Goal: Information Seeking & Learning: Learn about a topic

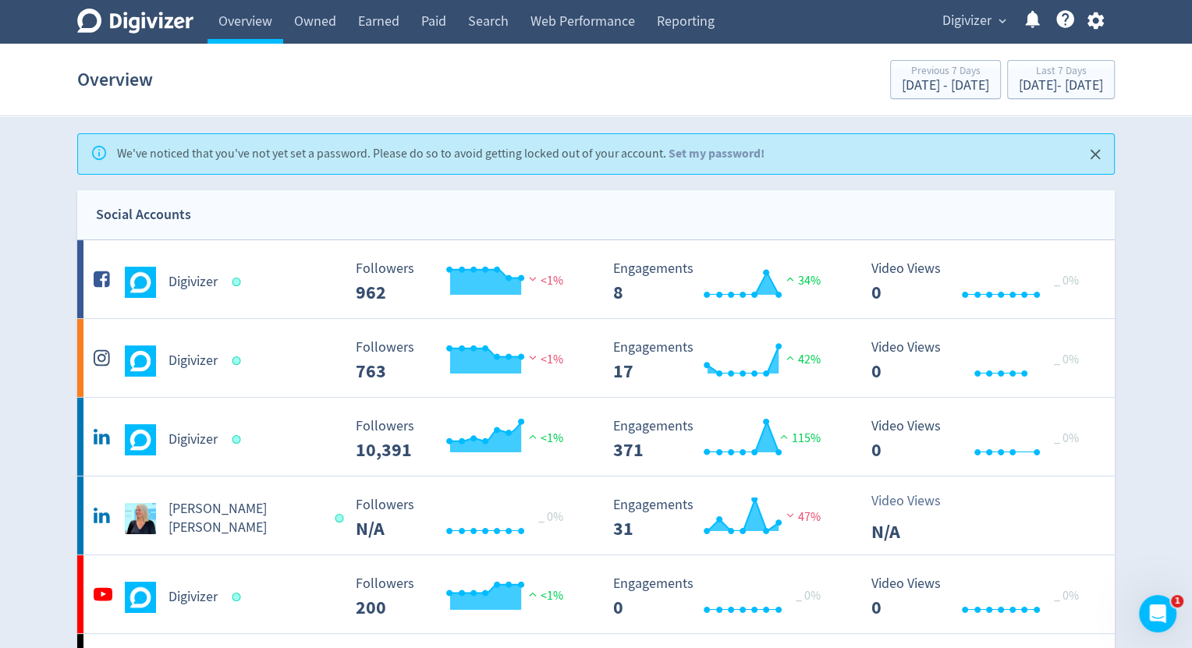
click at [988, 22] on span "Digivizer" at bounding box center [966, 21] width 49 height 25
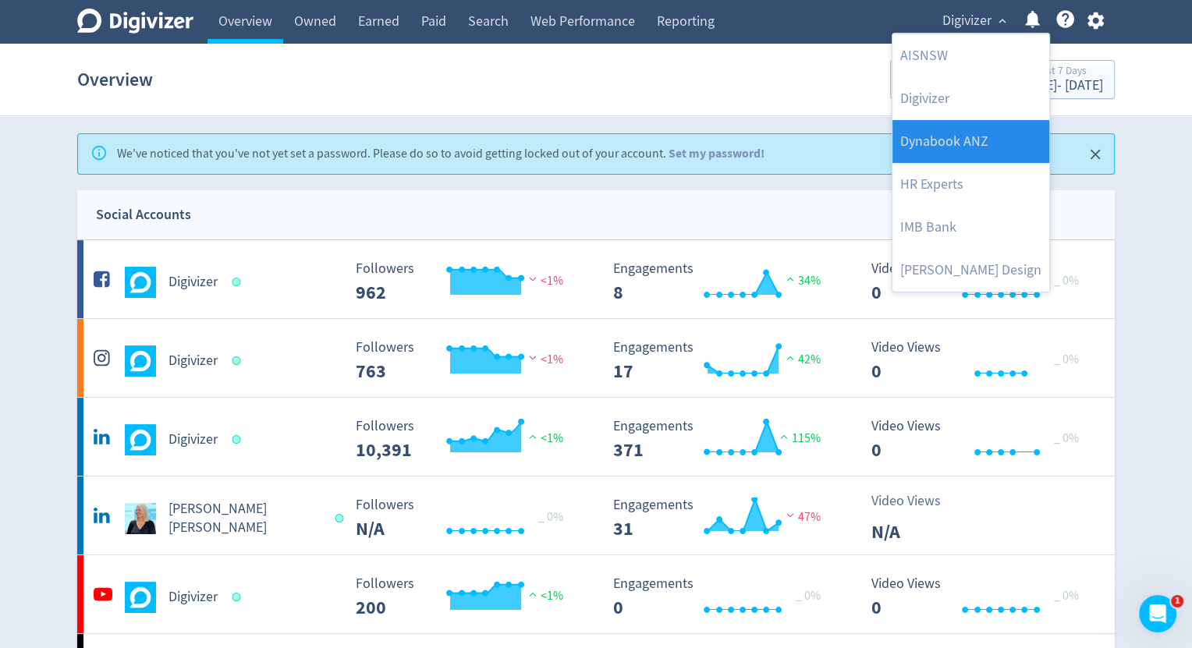
click at [972, 142] on link "Dynabook ANZ" at bounding box center [970, 141] width 157 height 43
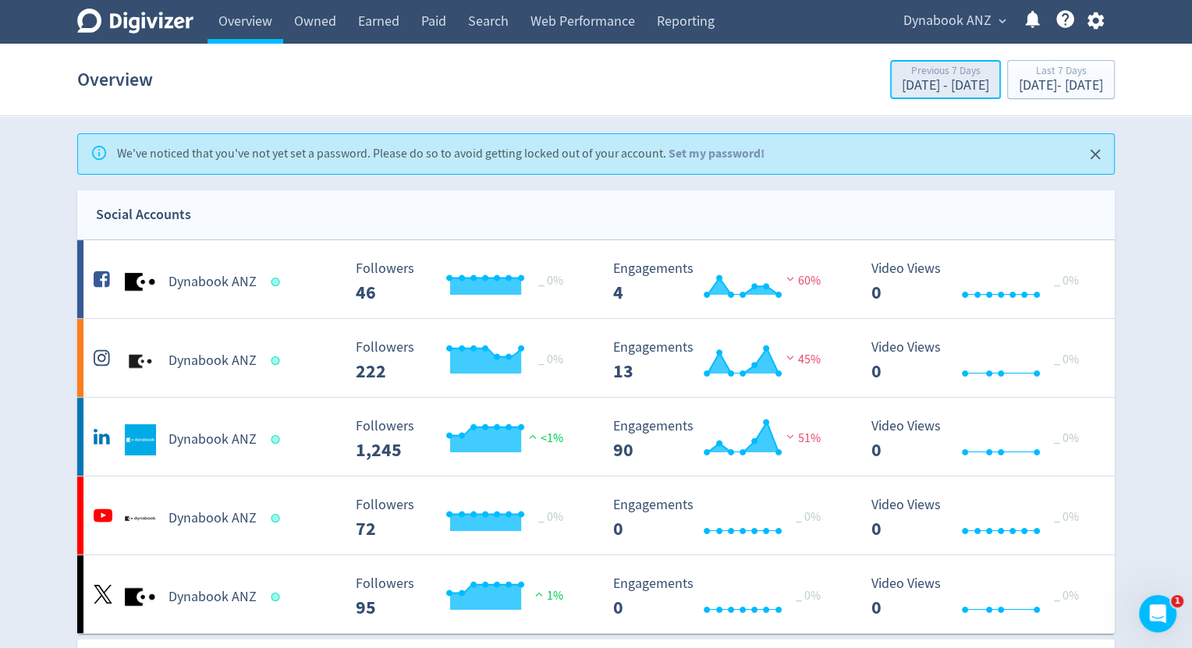
click at [902, 83] on div "[DATE] - [DATE]" at bounding box center [945, 86] width 87 height 14
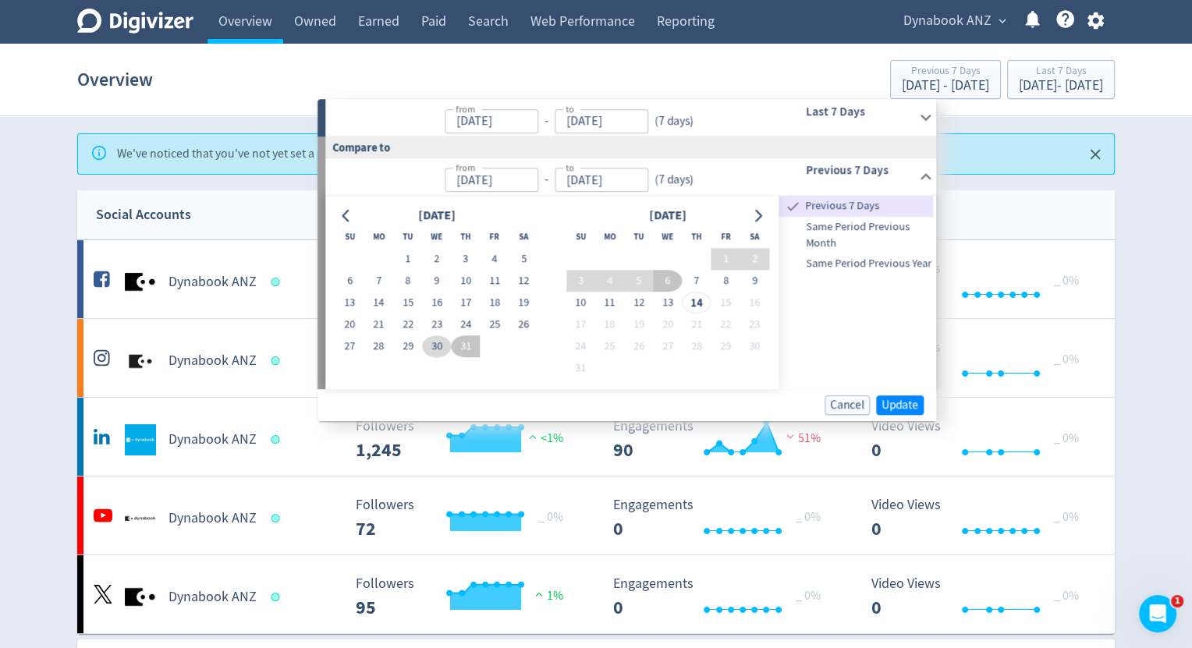
click at [434, 349] on button "30" at bounding box center [436, 346] width 29 height 22
type input "[DATE]"
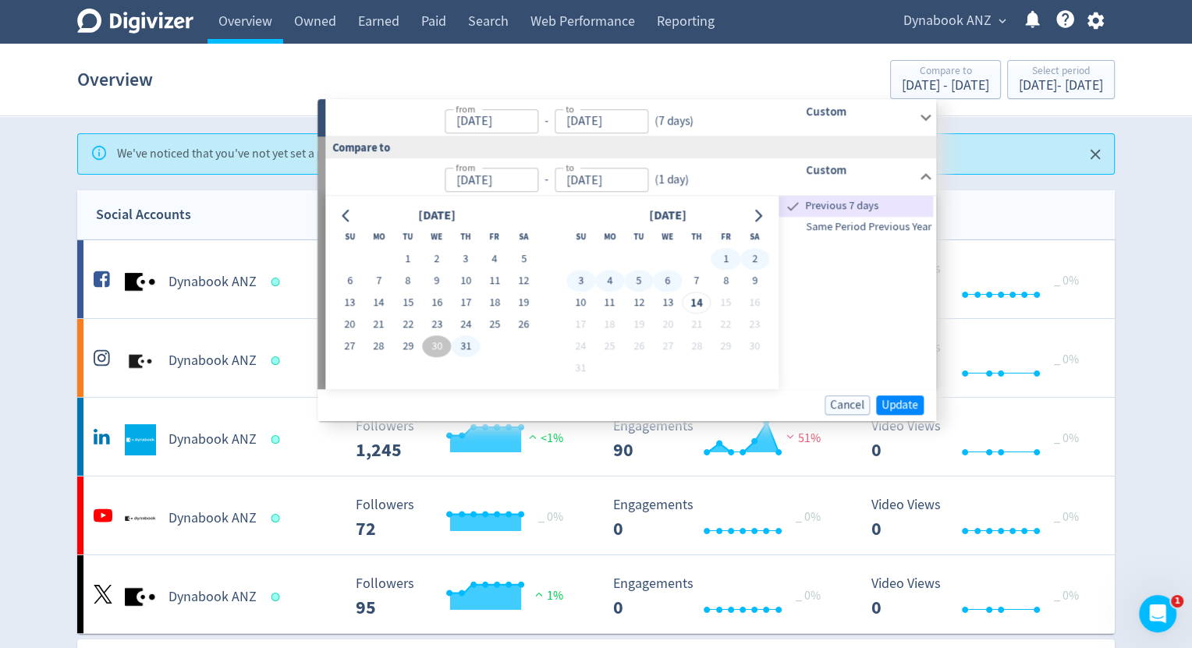
click at [668, 279] on button "6" at bounding box center [667, 281] width 29 height 22
type input "[DATE]"
click at [900, 403] on span "Update" at bounding box center [899, 405] width 37 height 12
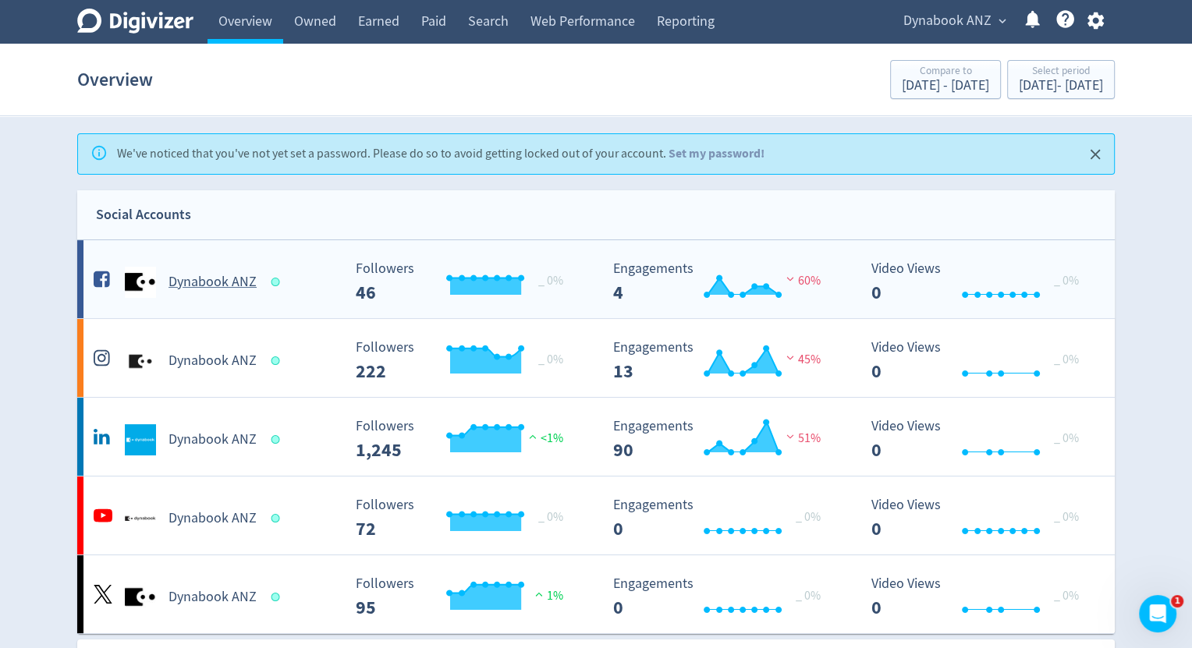
click at [298, 297] on ANZ-platform1 "Dynabook ANZ Created with Highcharts 10.3.3 _ 0% Followers 46 Created with High…" at bounding box center [595, 279] width 1037 height 78
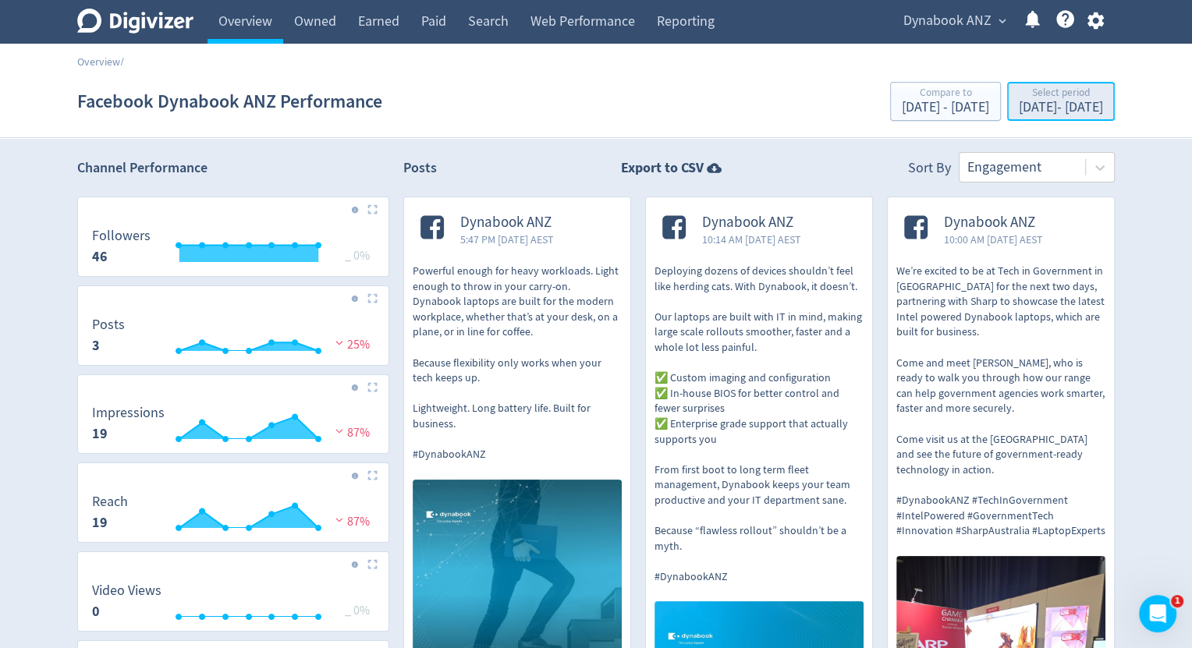
click at [1019, 105] on div "[DATE] - [DATE]" at bounding box center [1061, 108] width 84 height 14
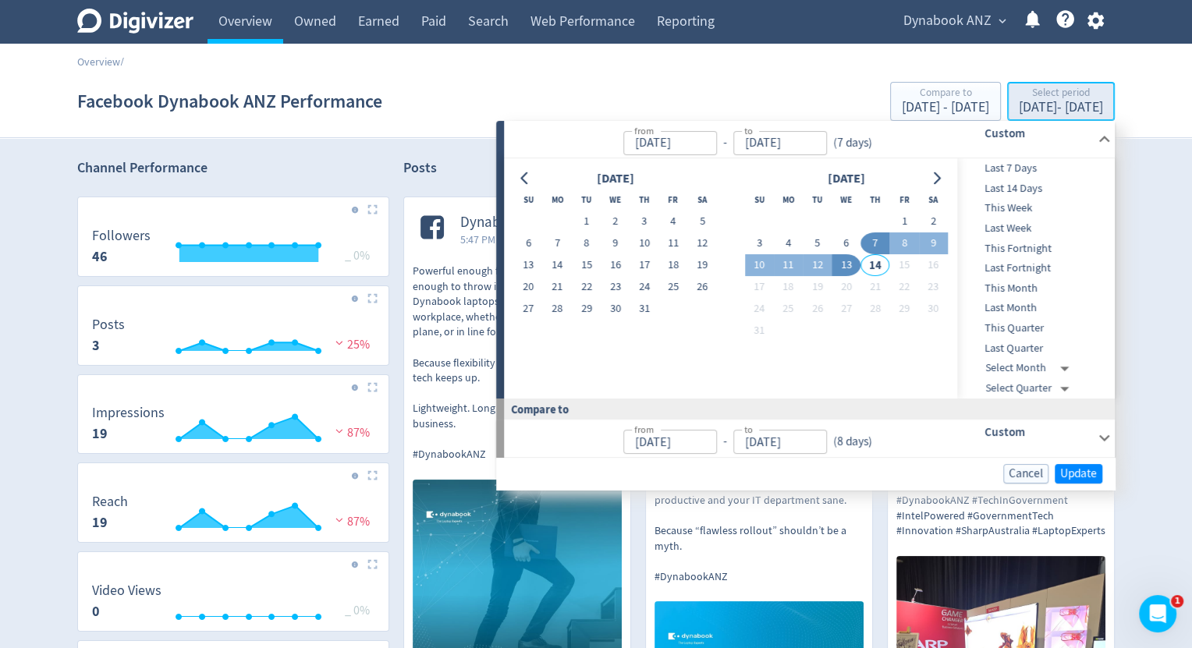
type input "[DATE]"
click at [843, 243] on button "6" at bounding box center [845, 243] width 29 height 22
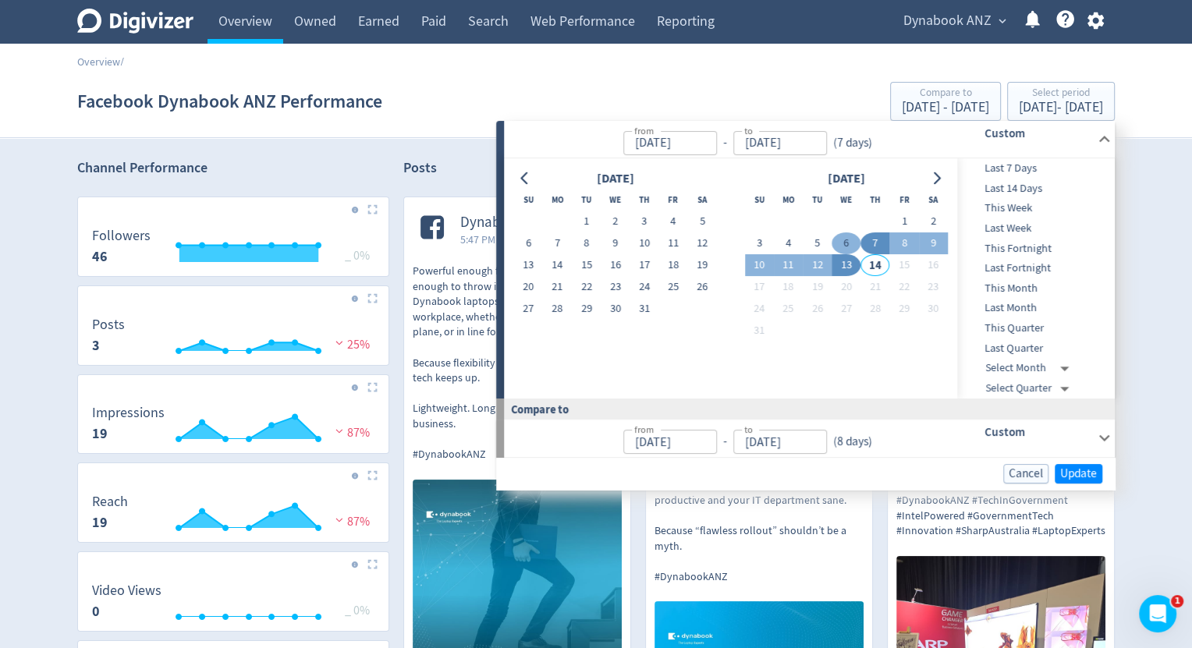
type input "[DATE]"
click at [843, 262] on button "13" at bounding box center [845, 265] width 29 height 22
type input "[DATE]"
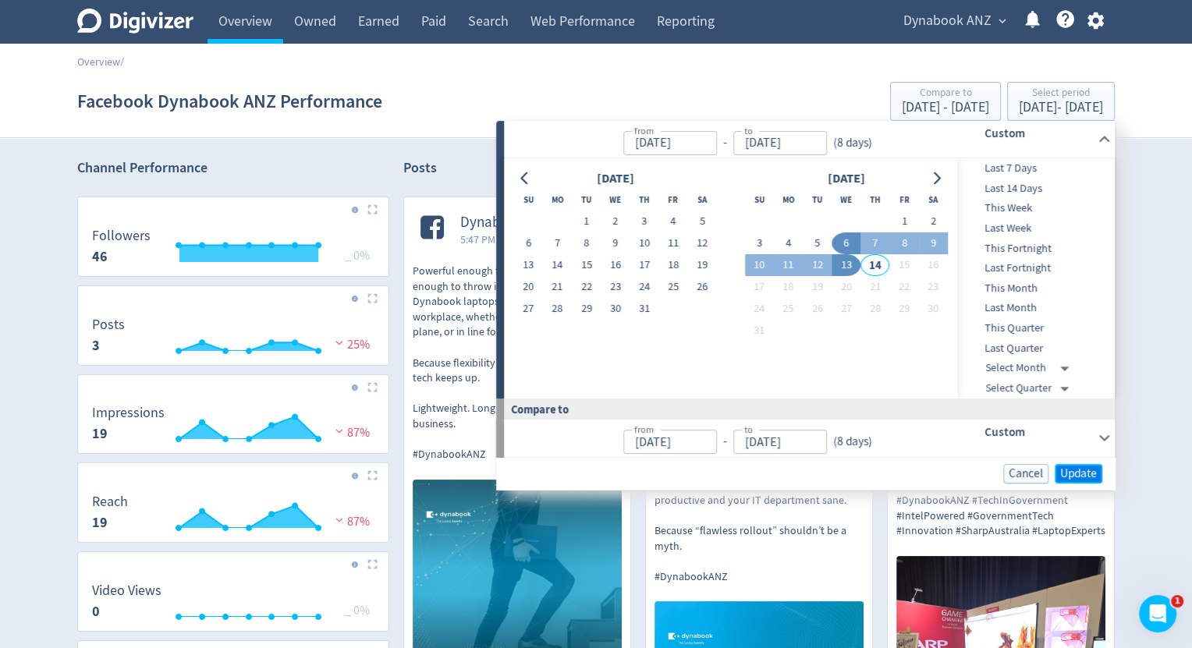
click at [1067, 471] on span "Update" at bounding box center [1078, 474] width 37 height 12
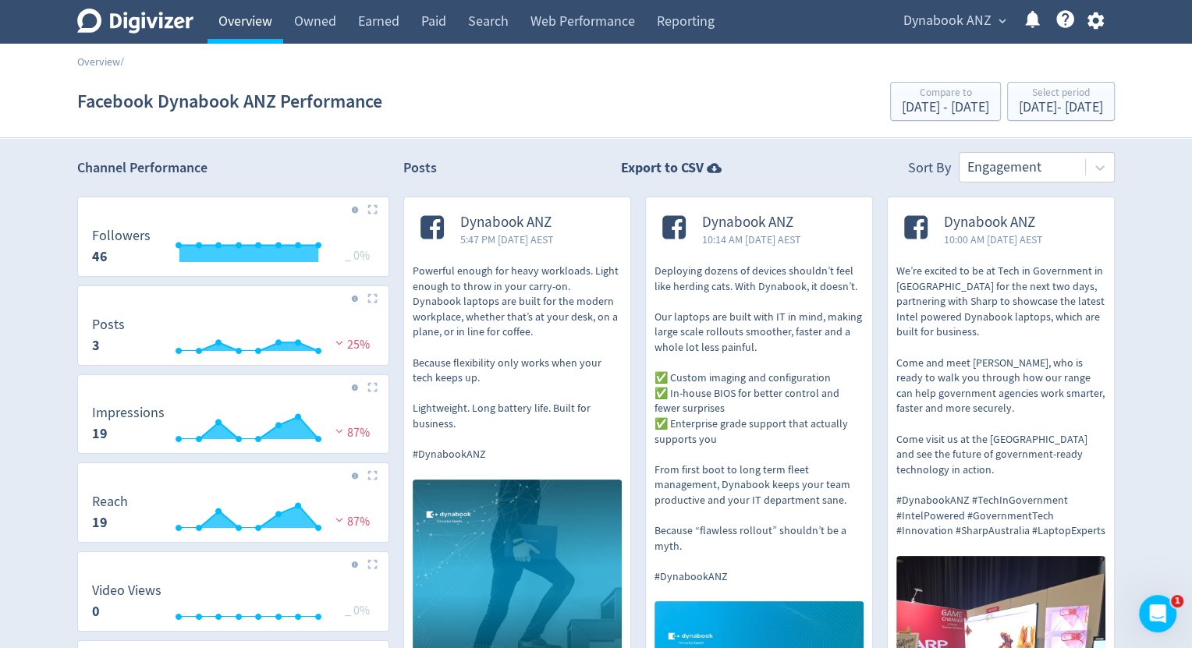
click at [239, 16] on link "Overview" at bounding box center [245, 22] width 76 height 44
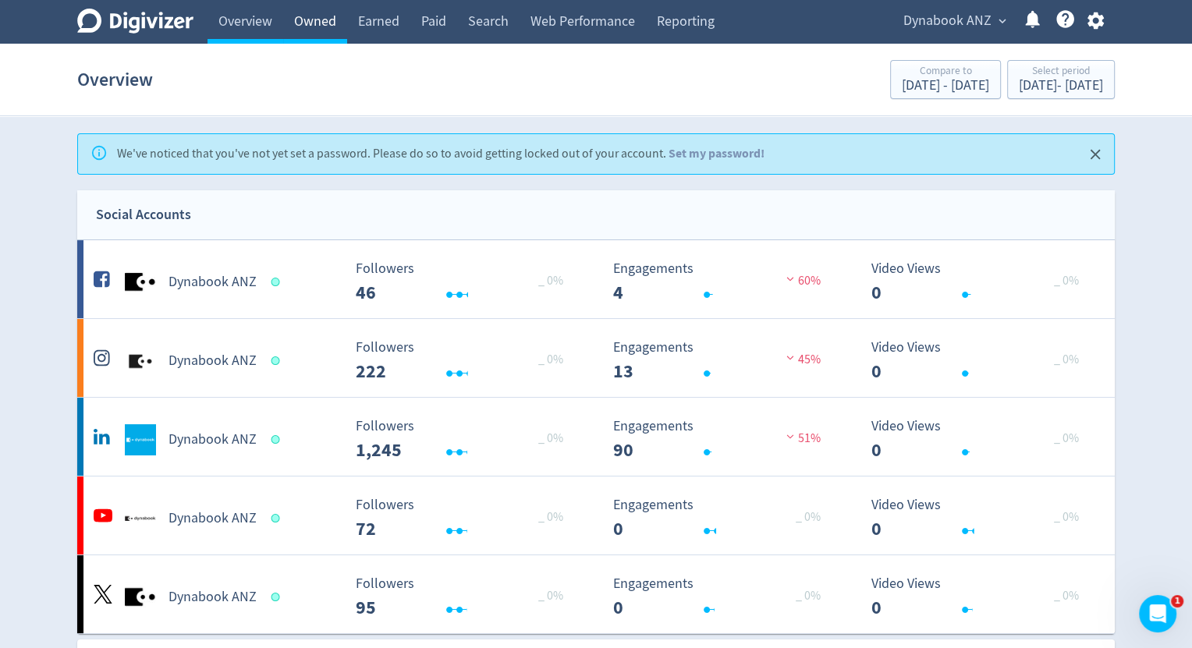
click at [299, 19] on link "Owned" at bounding box center [315, 22] width 64 height 44
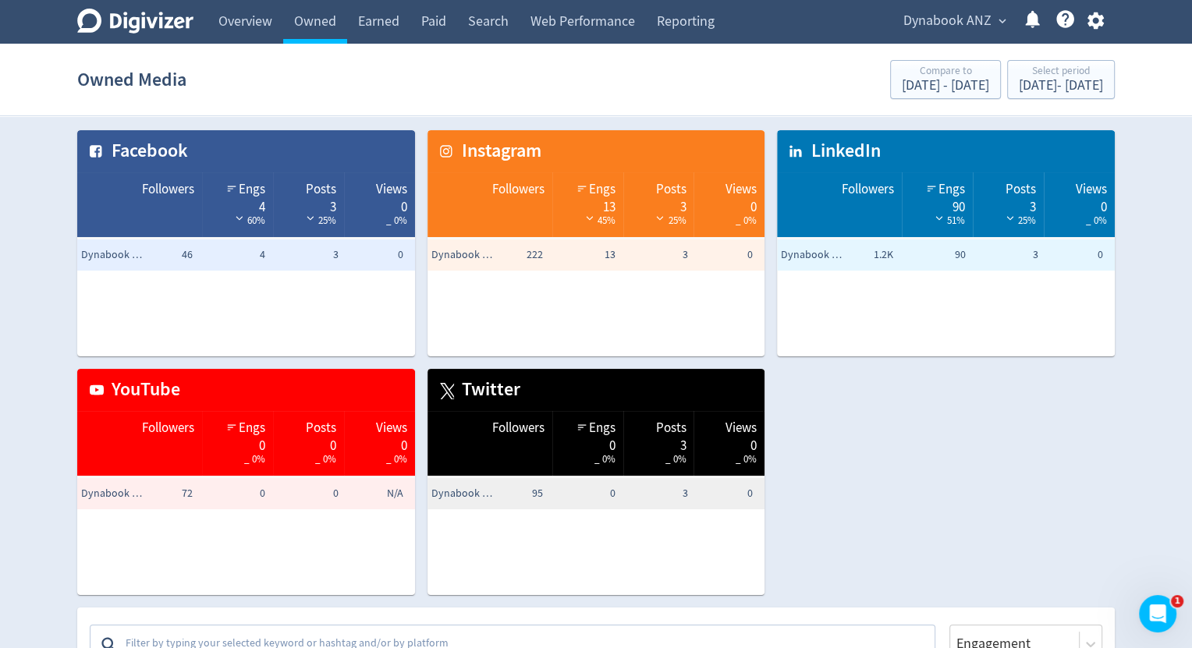
click at [881, 259] on td "1.2K" at bounding box center [860, 254] width 73 height 31
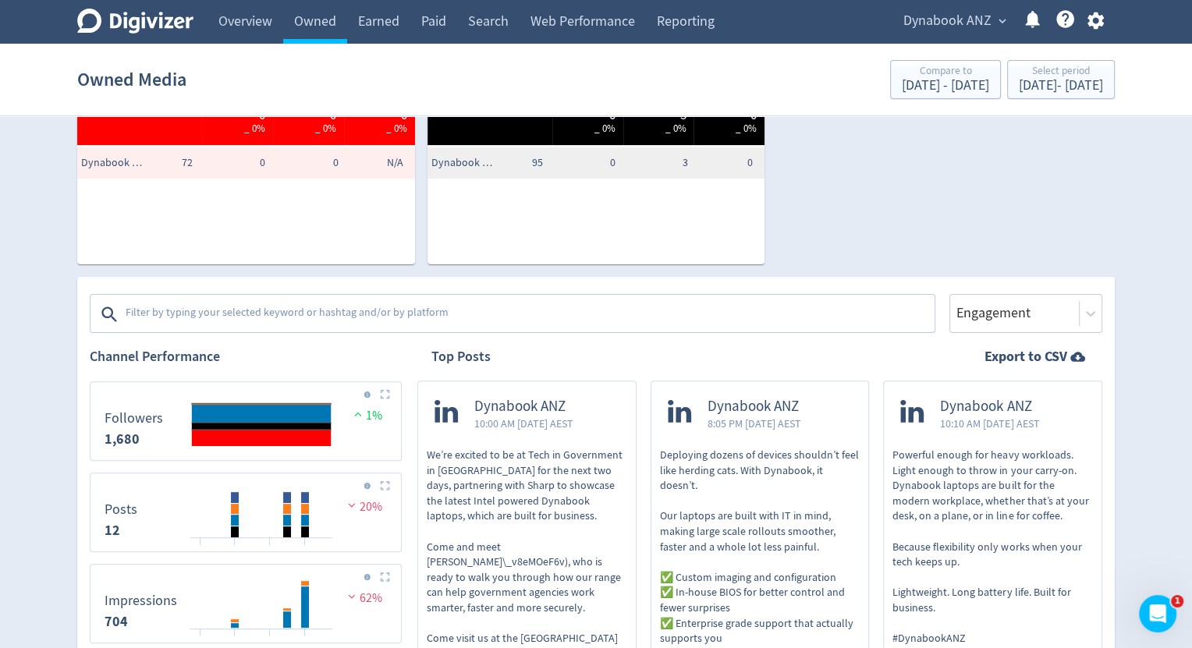
scroll to position [364, 0]
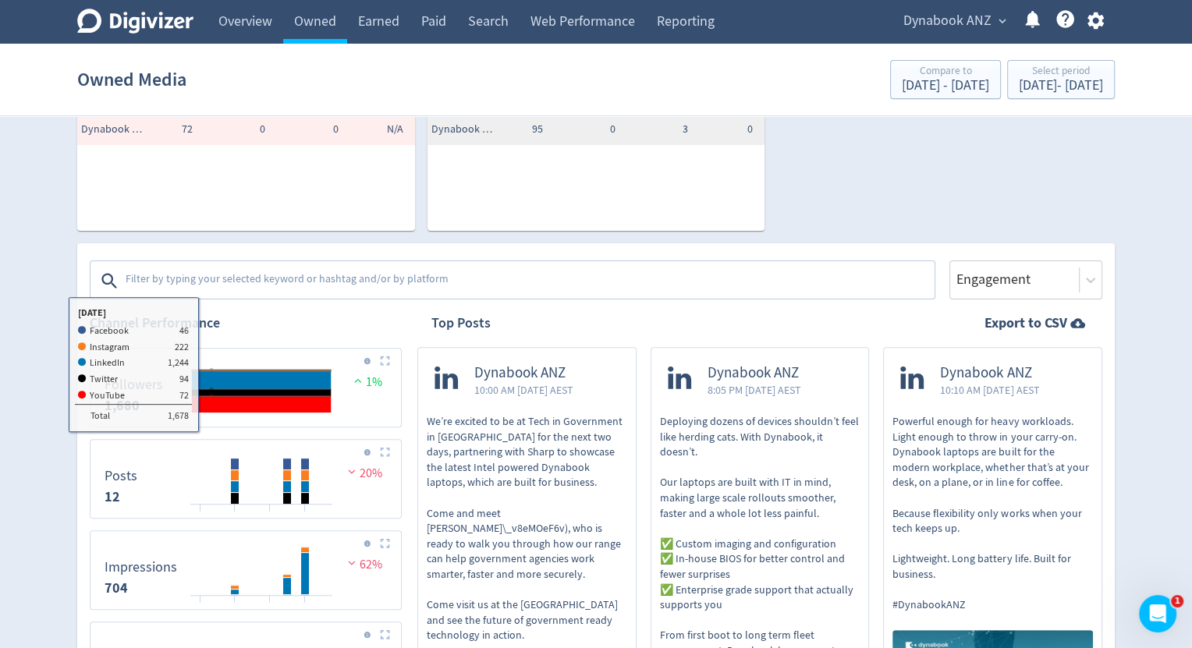
click at [186, 276] on textarea at bounding box center [528, 280] width 809 height 31
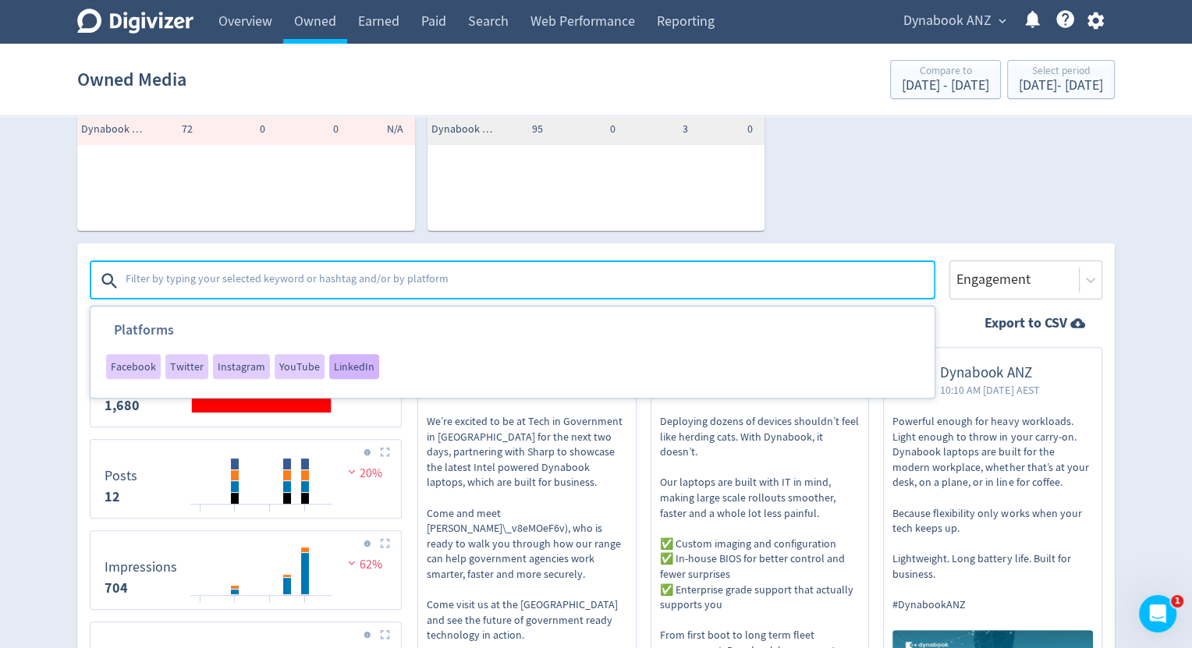
click at [341, 363] on span "LinkedIn" at bounding box center [354, 366] width 41 height 11
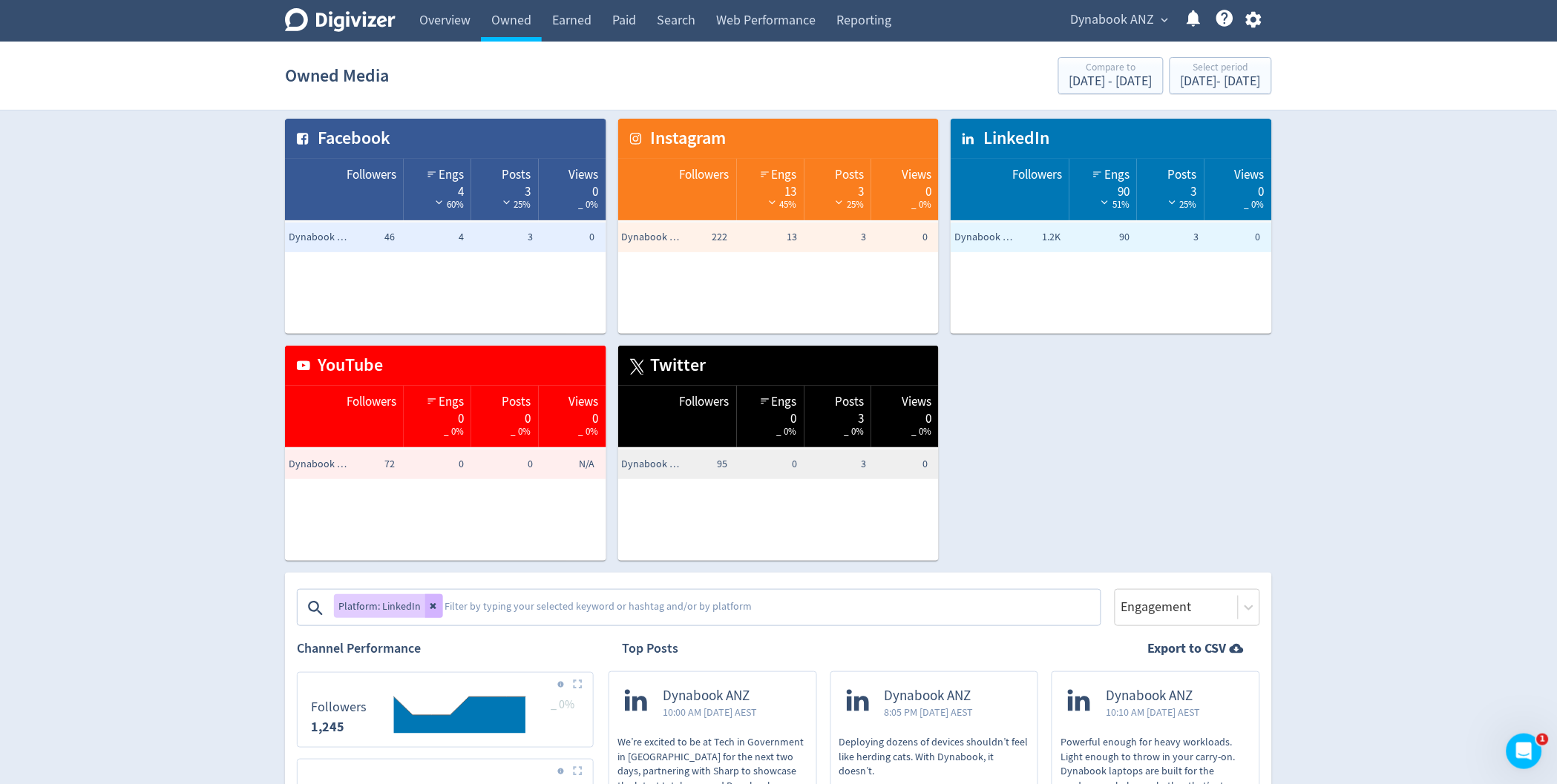
scroll to position [0, 0]
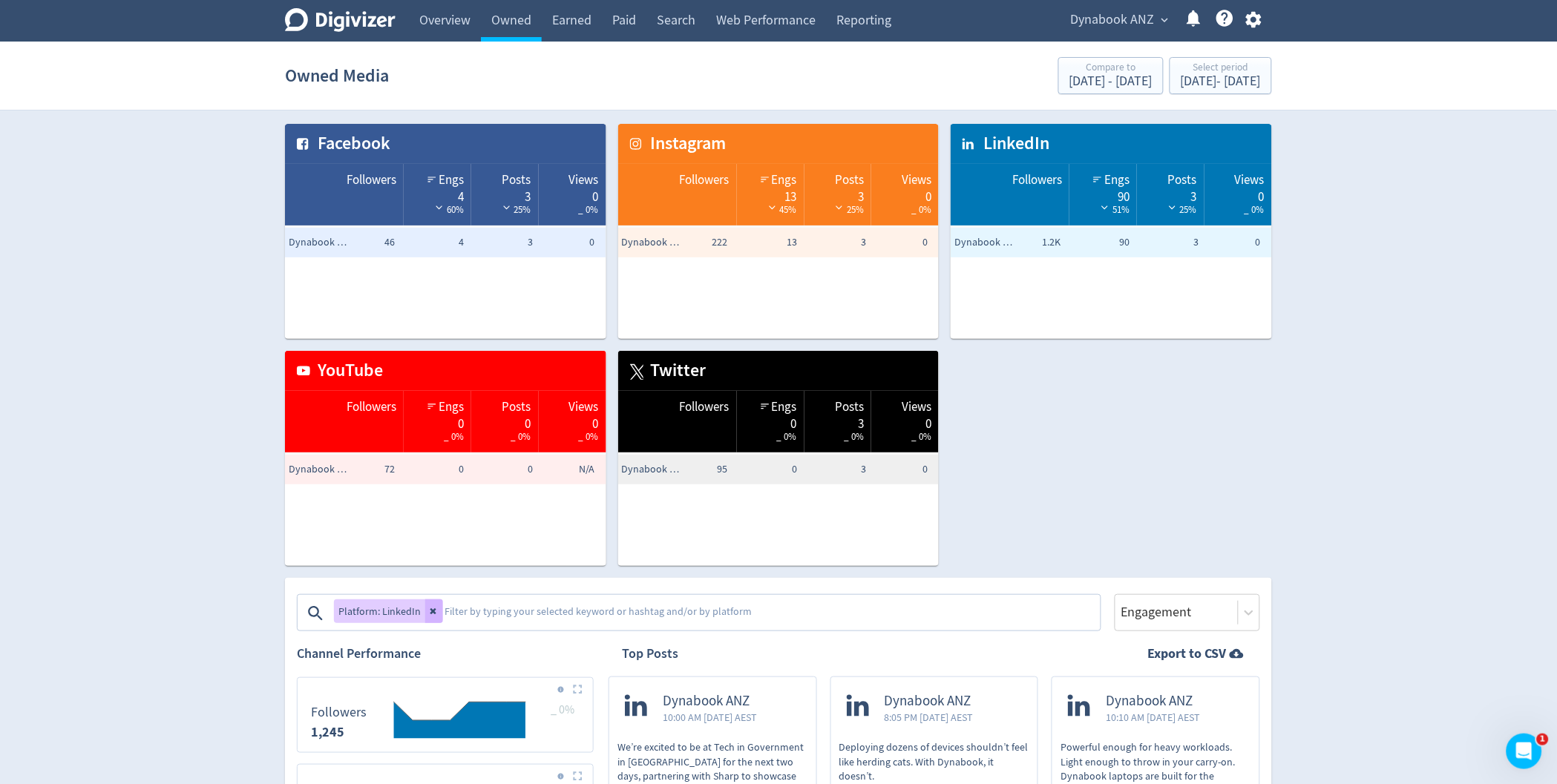
click at [434, 616] on icon at bounding box center [434, 611] width 9 height 9
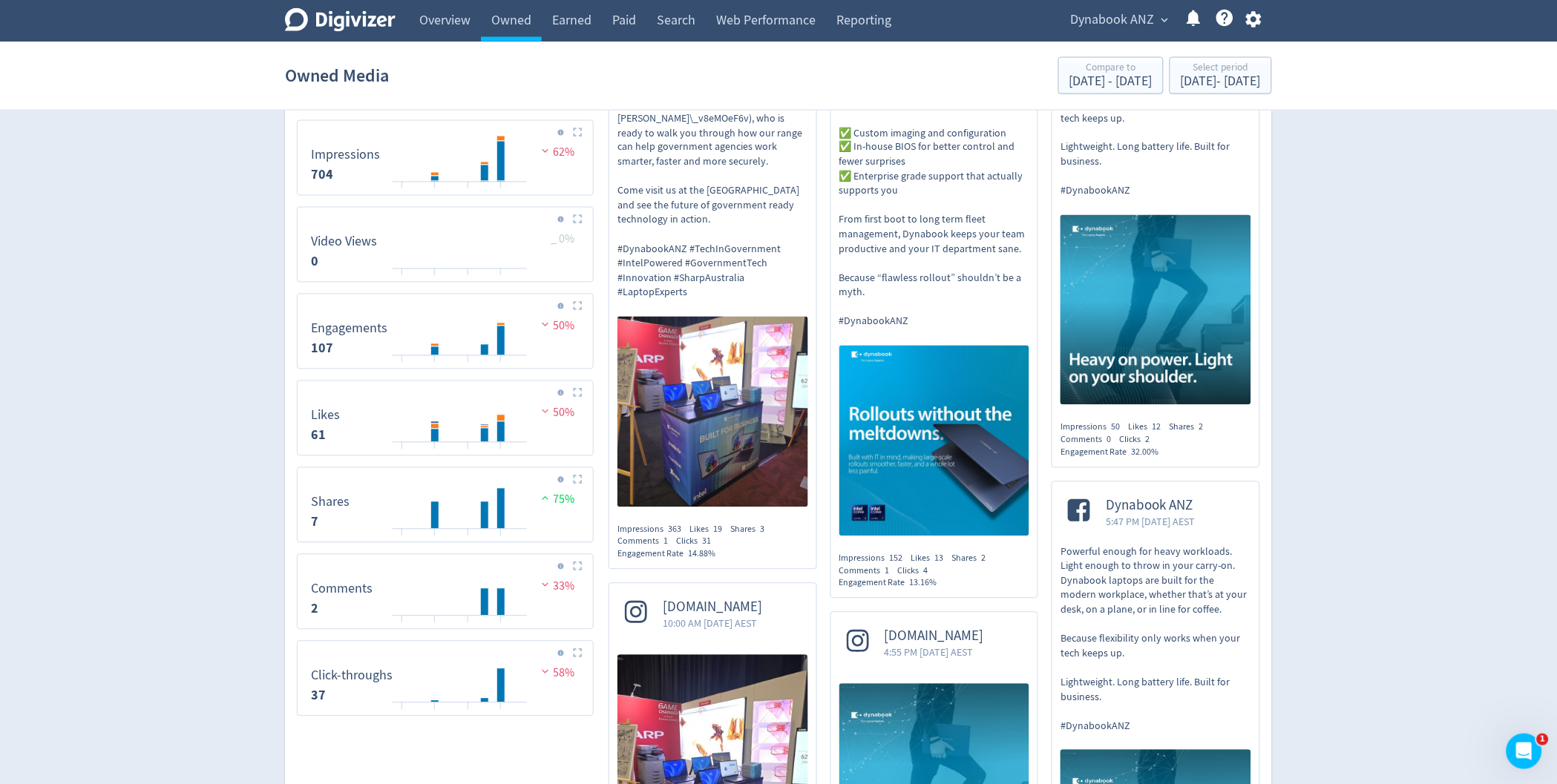
scroll to position [743, 0]
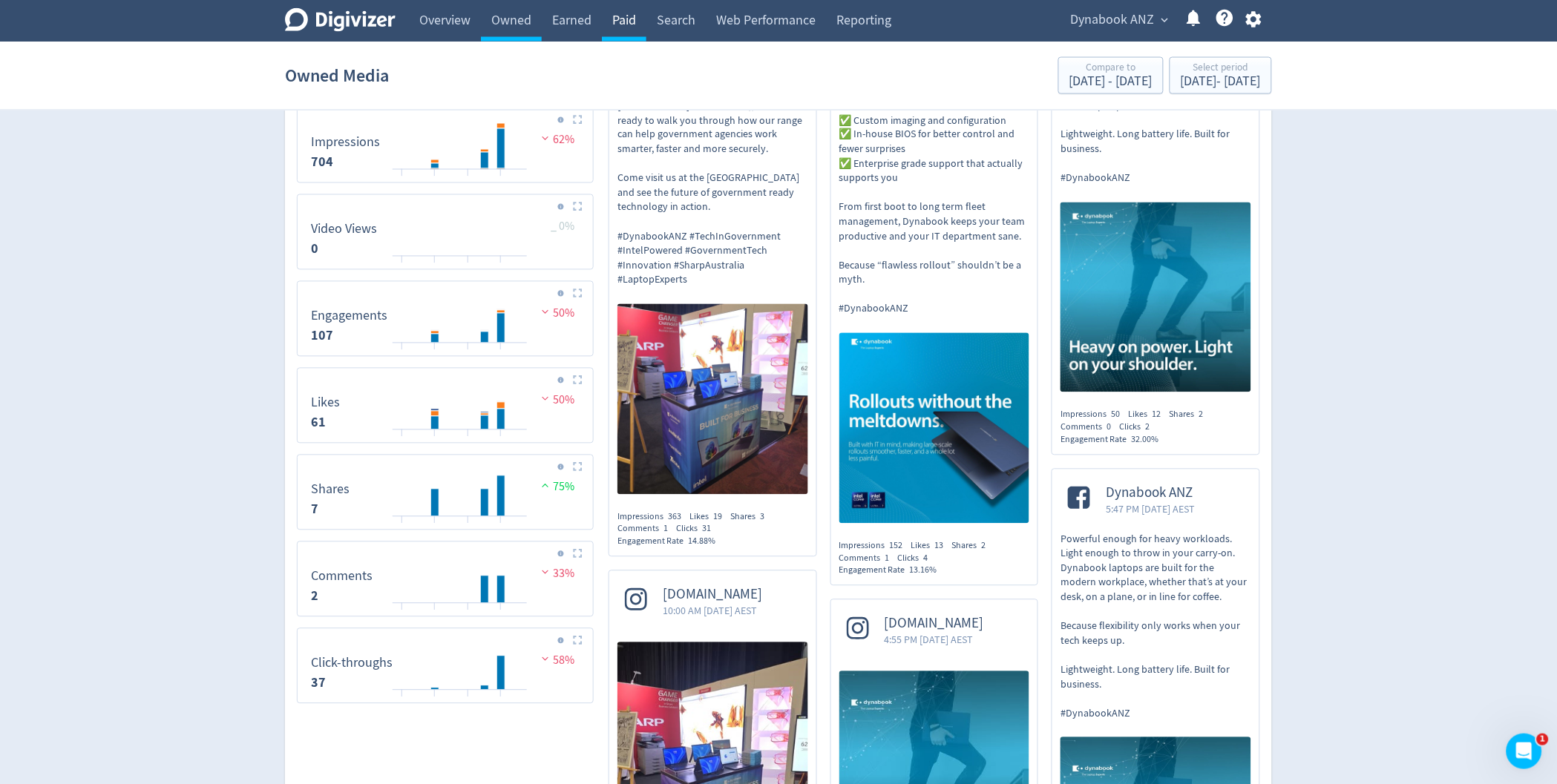
click at [619, 16] on link "Paid" at bounding box center [624, 21] width 45 height 42
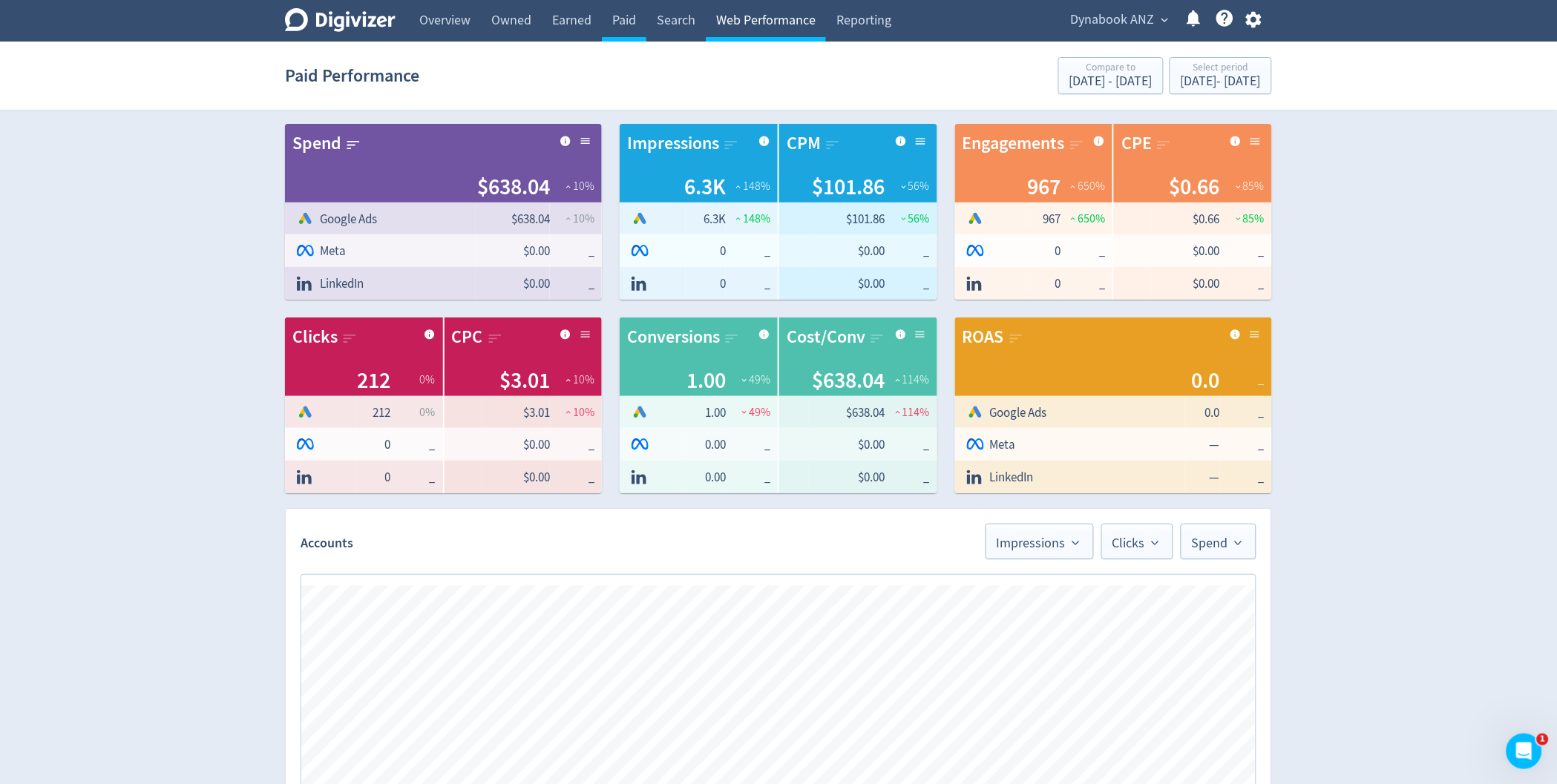
click at [762, 26] on link "Web Performance" at bounding box center [766, 21] width 120 height 42
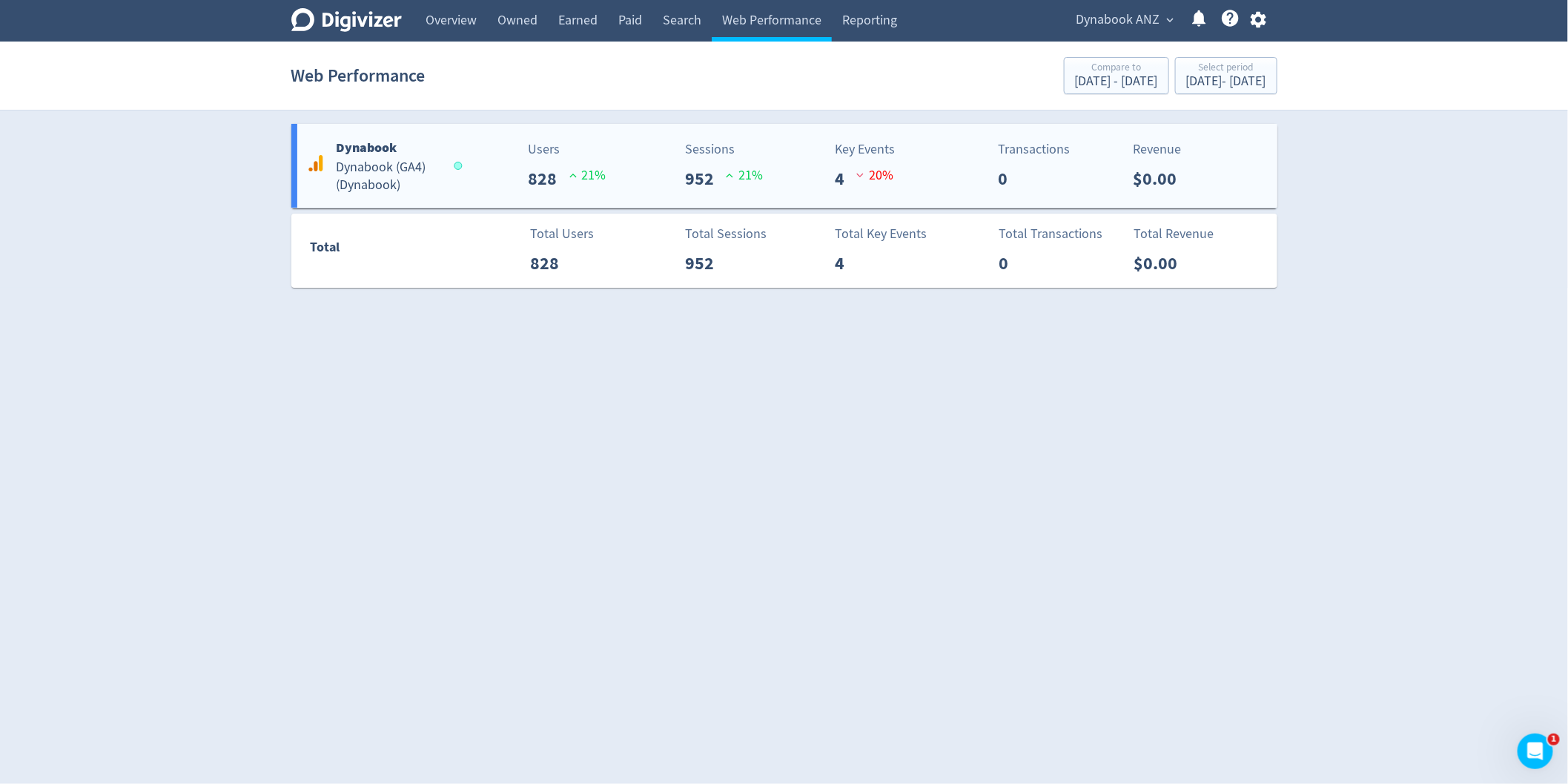
click at [345, 174] on h5 "Dynabook (GA4) ( Dynabook )" at bounding box center [388, 176] width 104 height 35
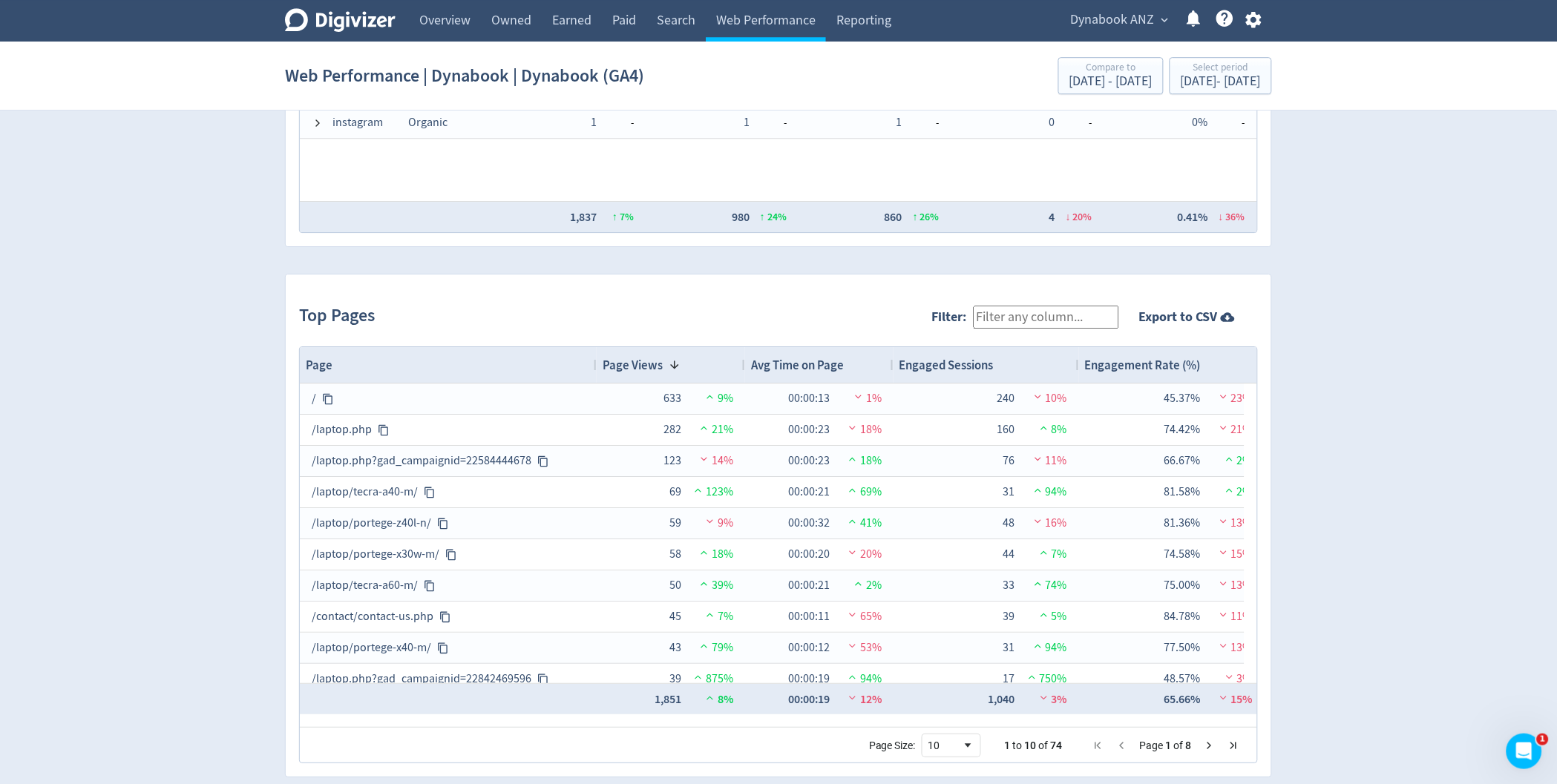
scroll to position [1377, 0]
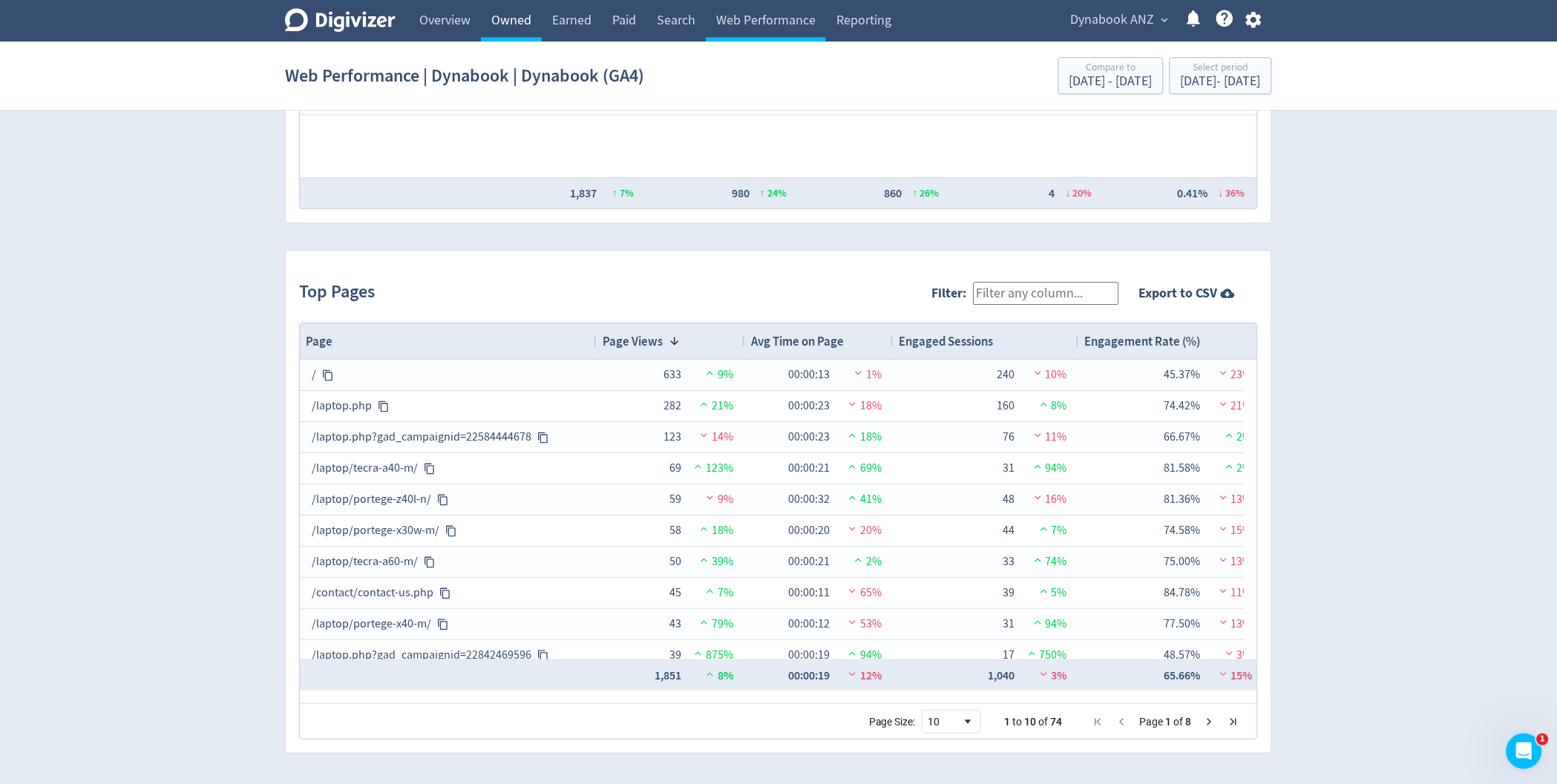
click at [517, 28] on link "Owned" at bounding box center [511, 21] width 61 height 42
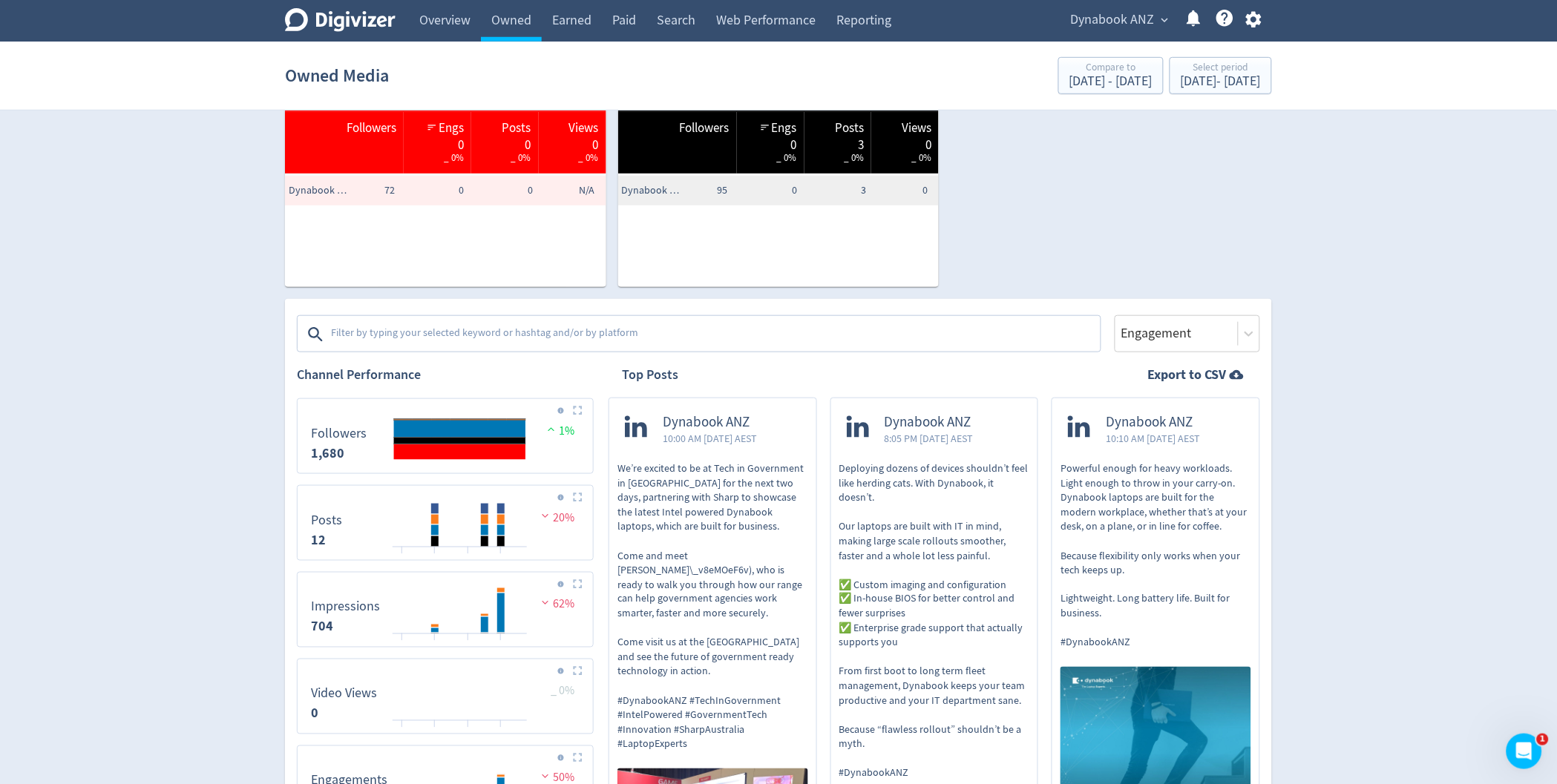
scroll to position [283, 0]
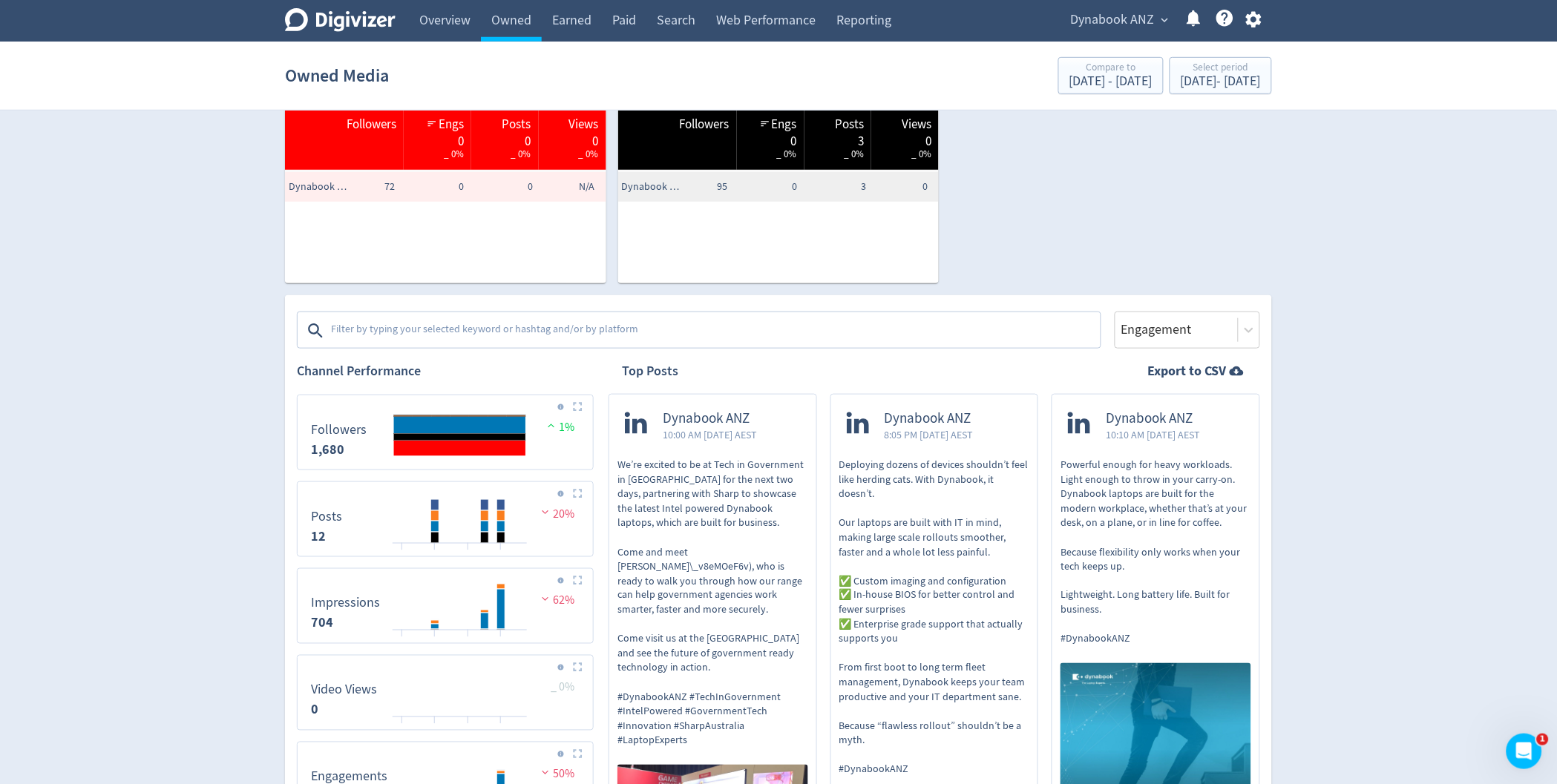
click at [584, 323] on textarea at bounding box center [714, 330] width 770 height 29
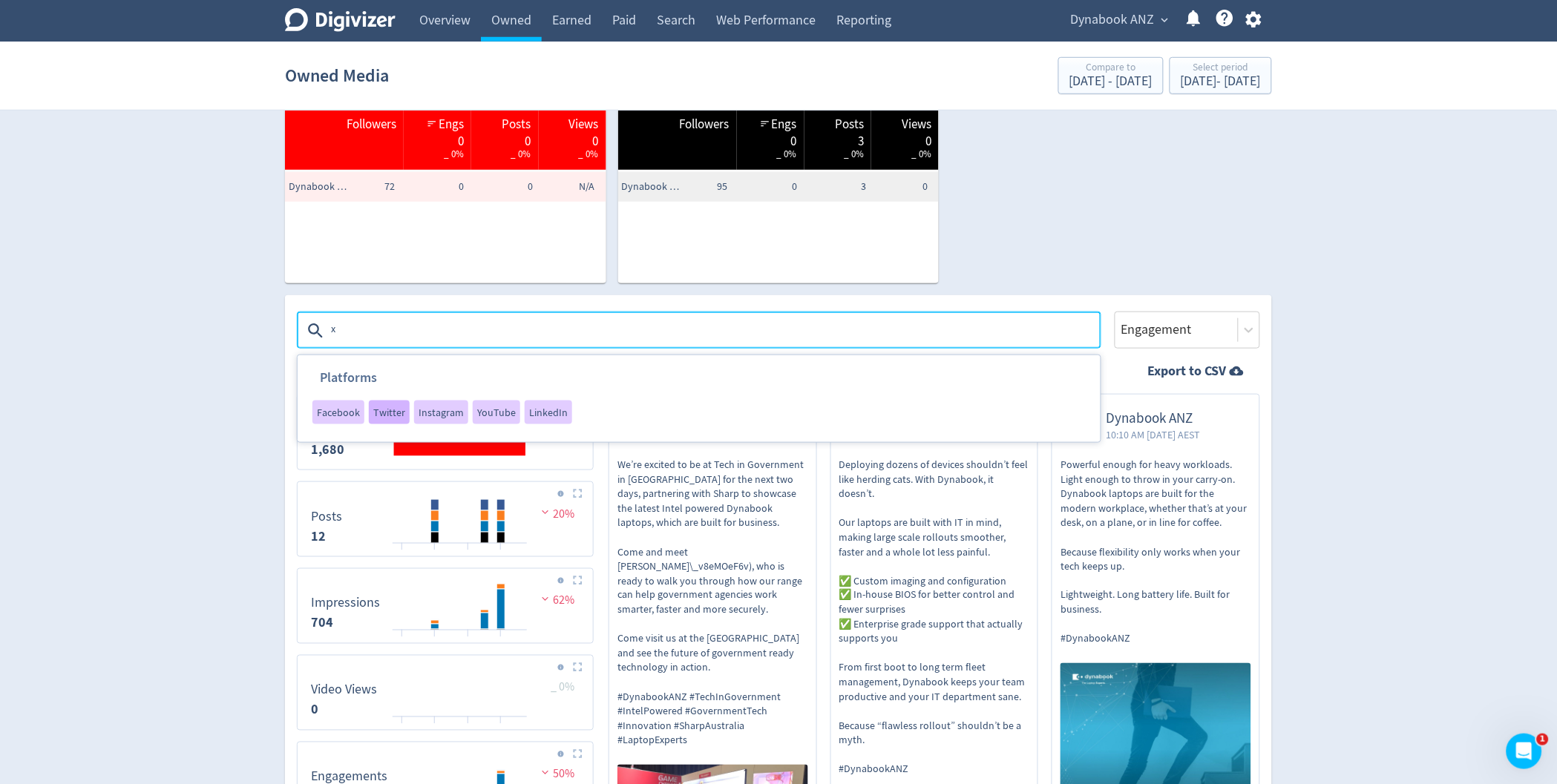
type textarea "x"
click at [384, 415] on span "Twitter" at bounding box center [389, 412] width 32 height 10
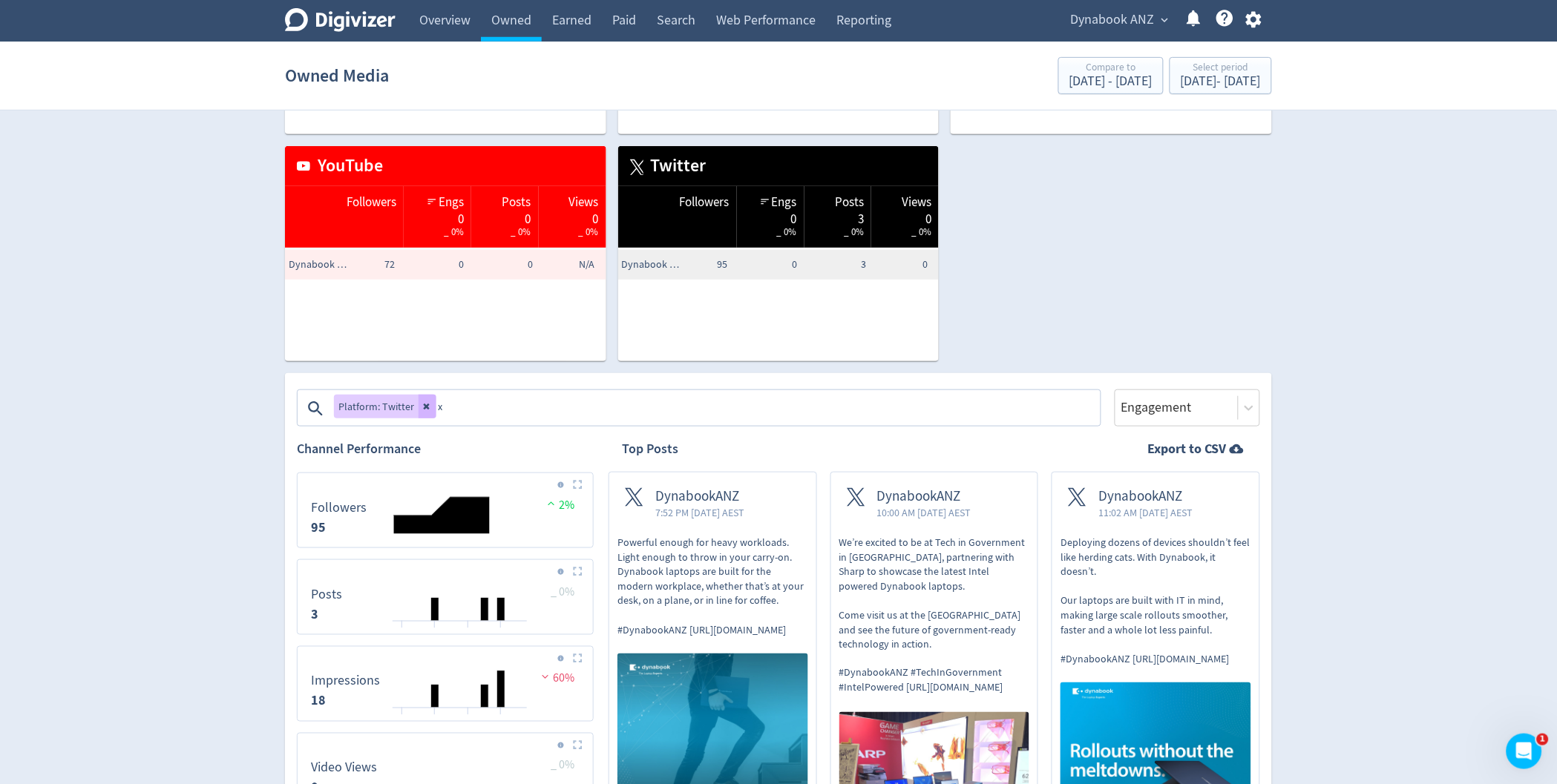
scroll to position [285, 0]
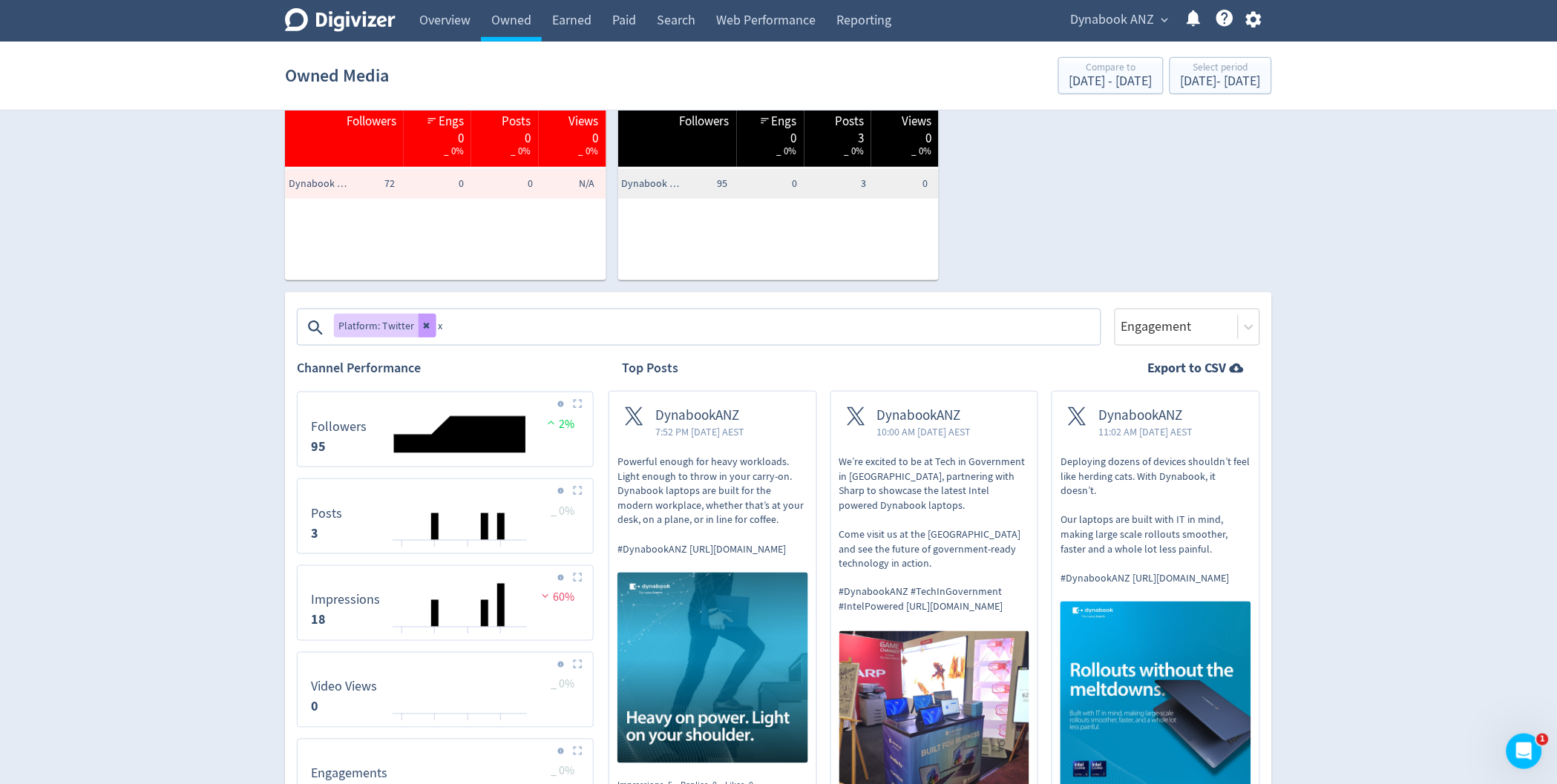
click at [419, 325] on button at bounding box center [427, 325] width 18 height 24
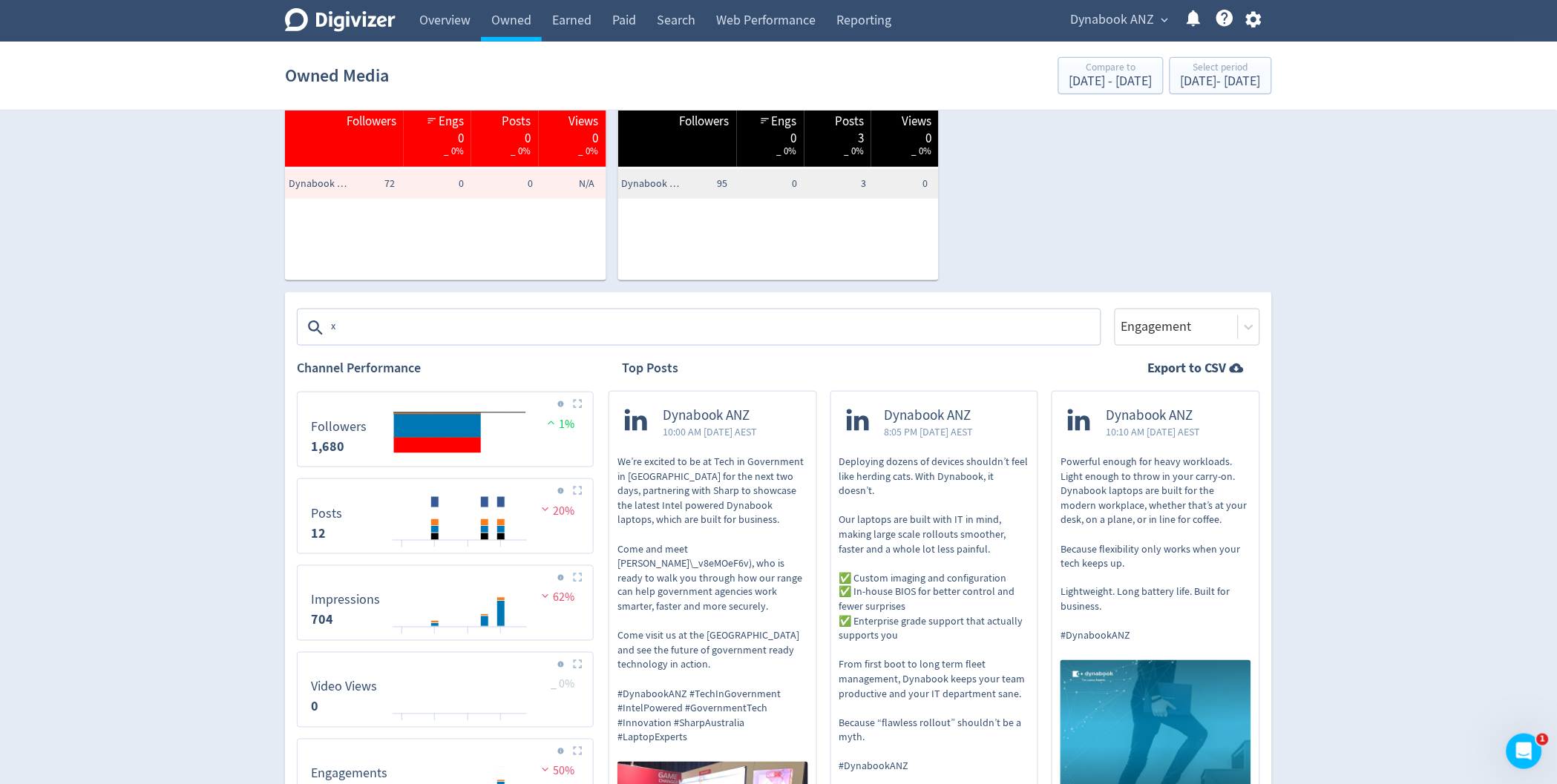
click at [369, 328] on textarea "x" at bounding box center [714, 327] width 770 height 29
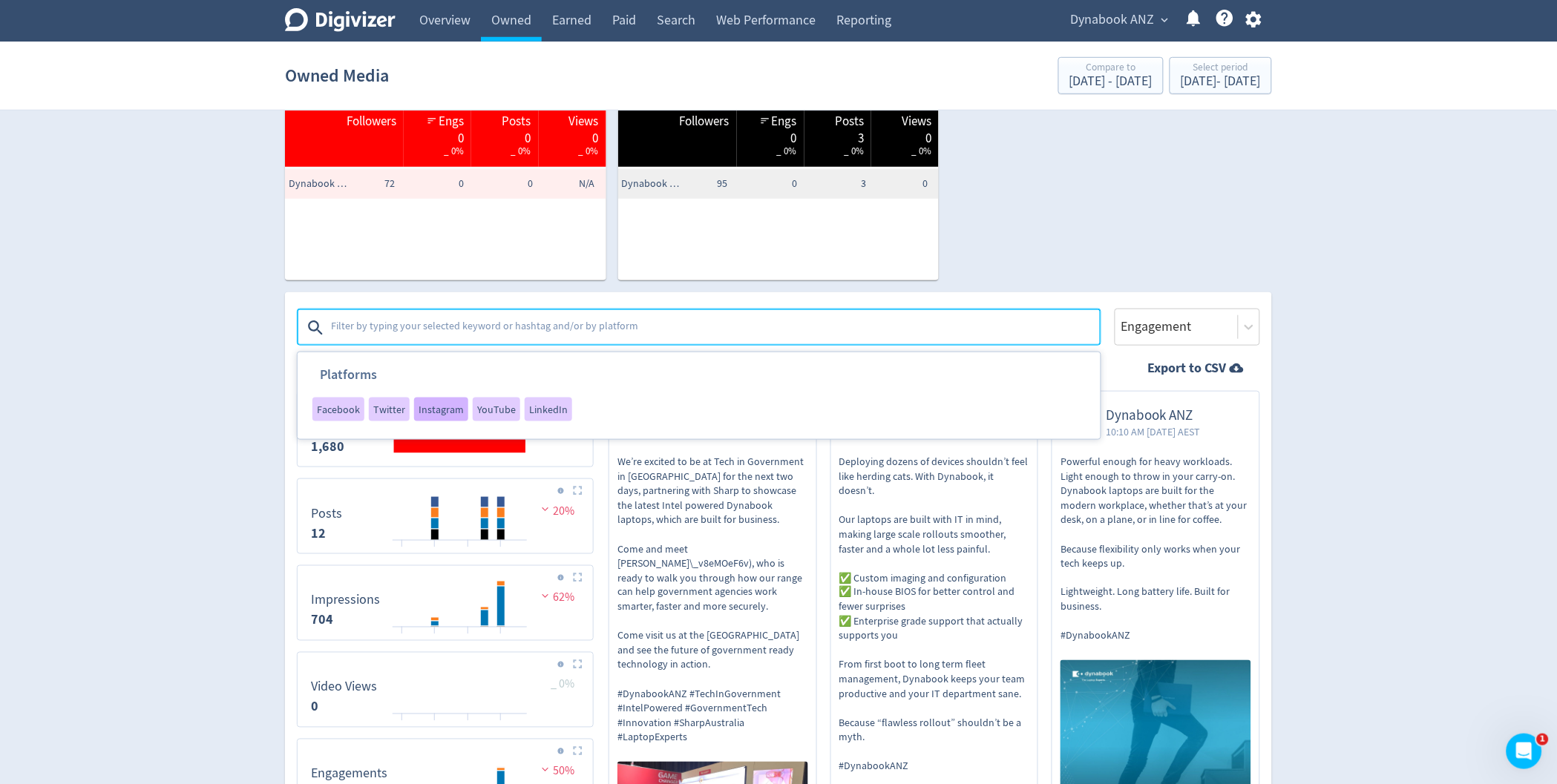
click at [440, 416] on div "Instagram" at bounding box center [441, 409] width 54 height 24
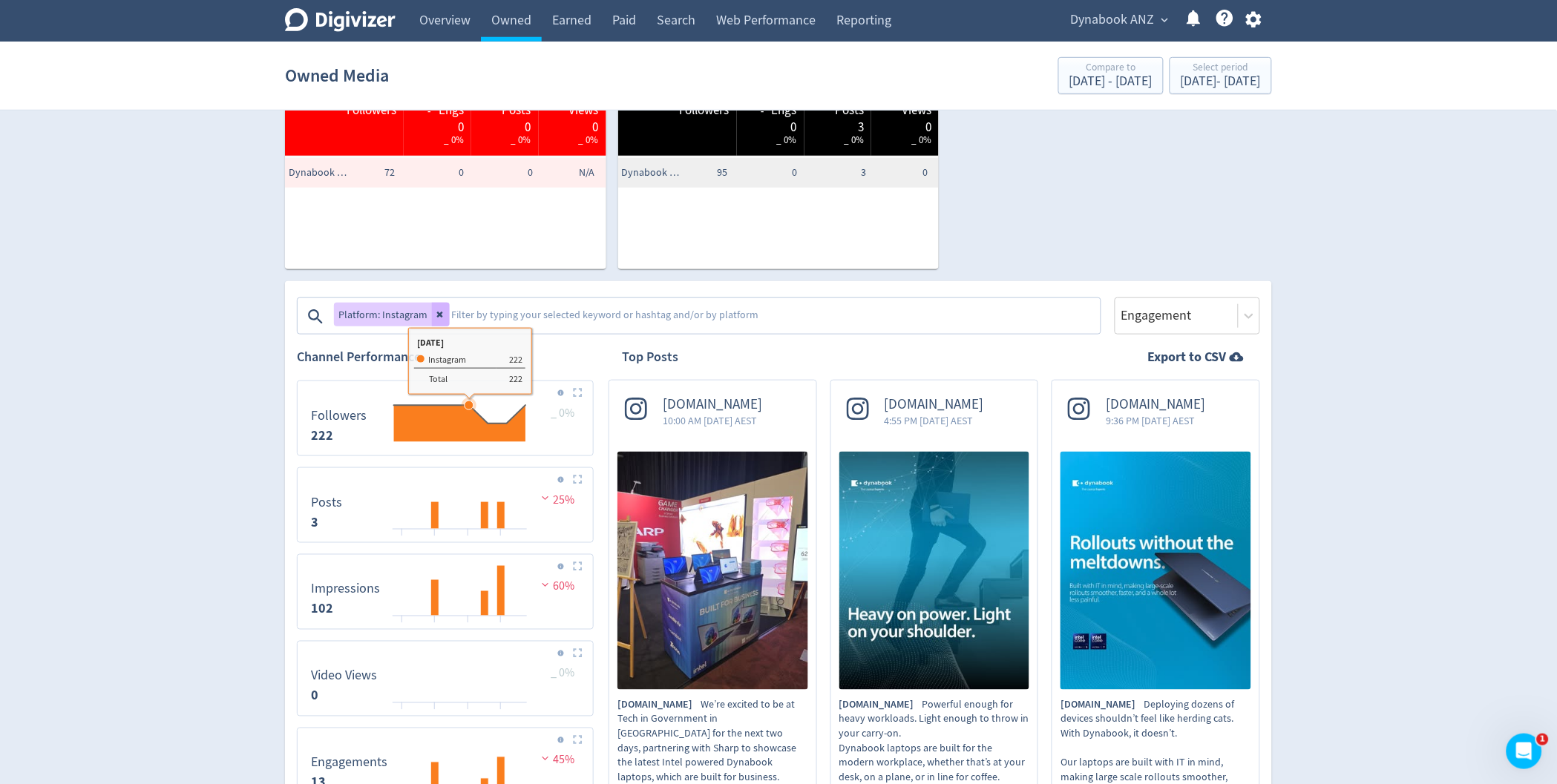
scroll to position [0, 0]
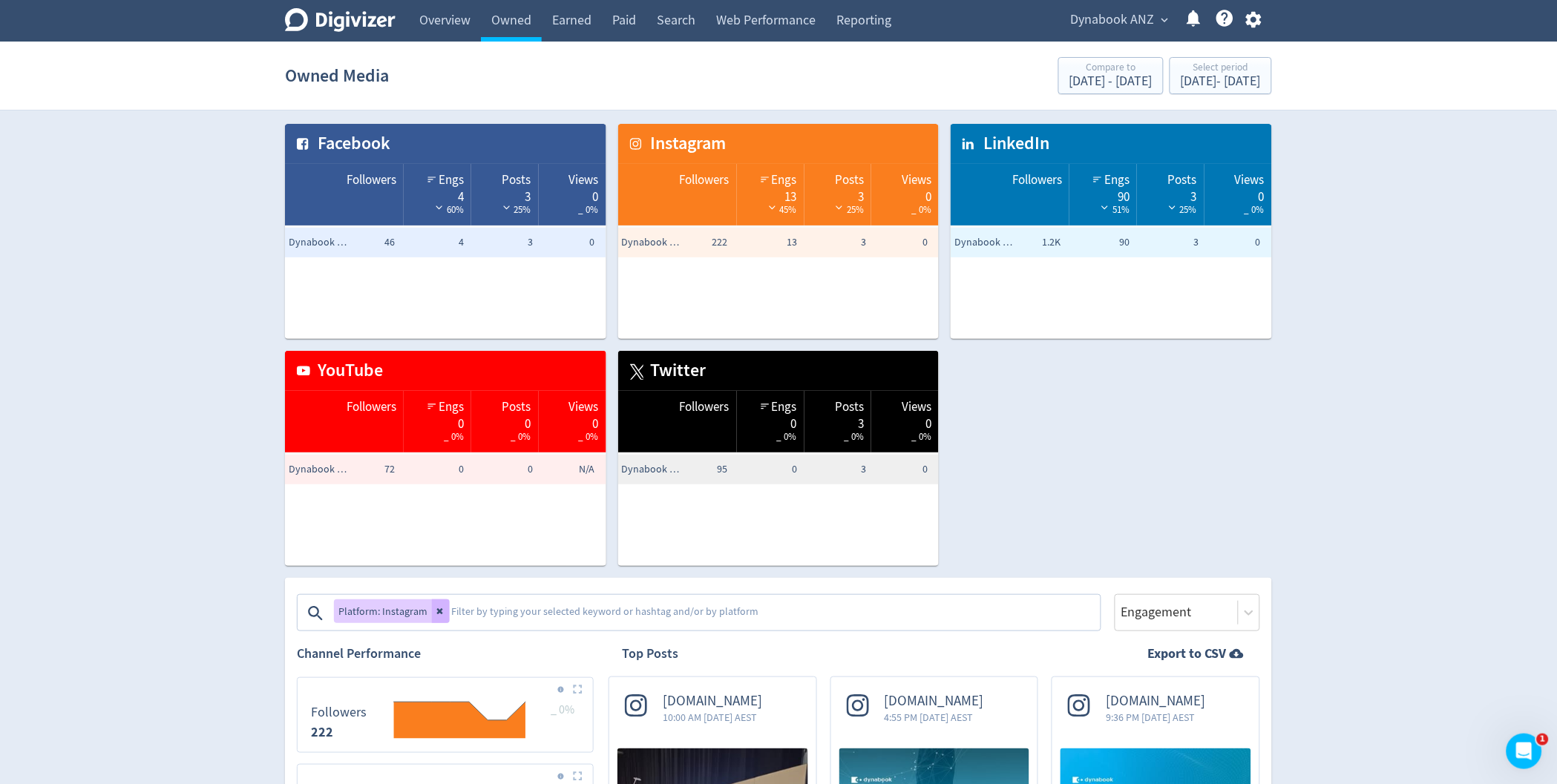
click at [380, 206] on td "Followers" at bounding box center [344, 195] width 119 height 63
click at [450, 609] on textarea at bounding box center [775, 613] width 649 height 29
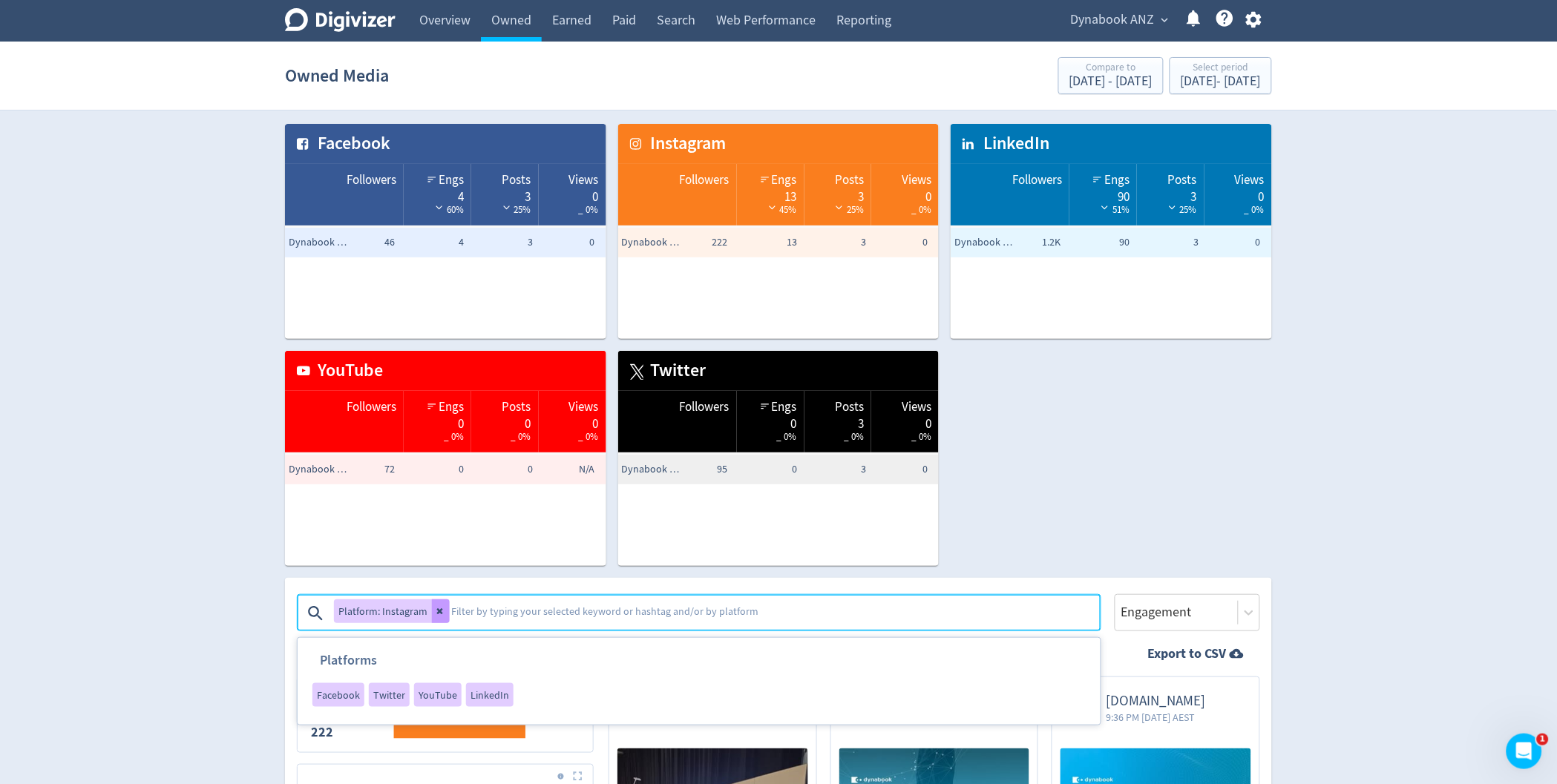
click at [443, 610] on button at bounding box center [441, 611] width 18 height 24
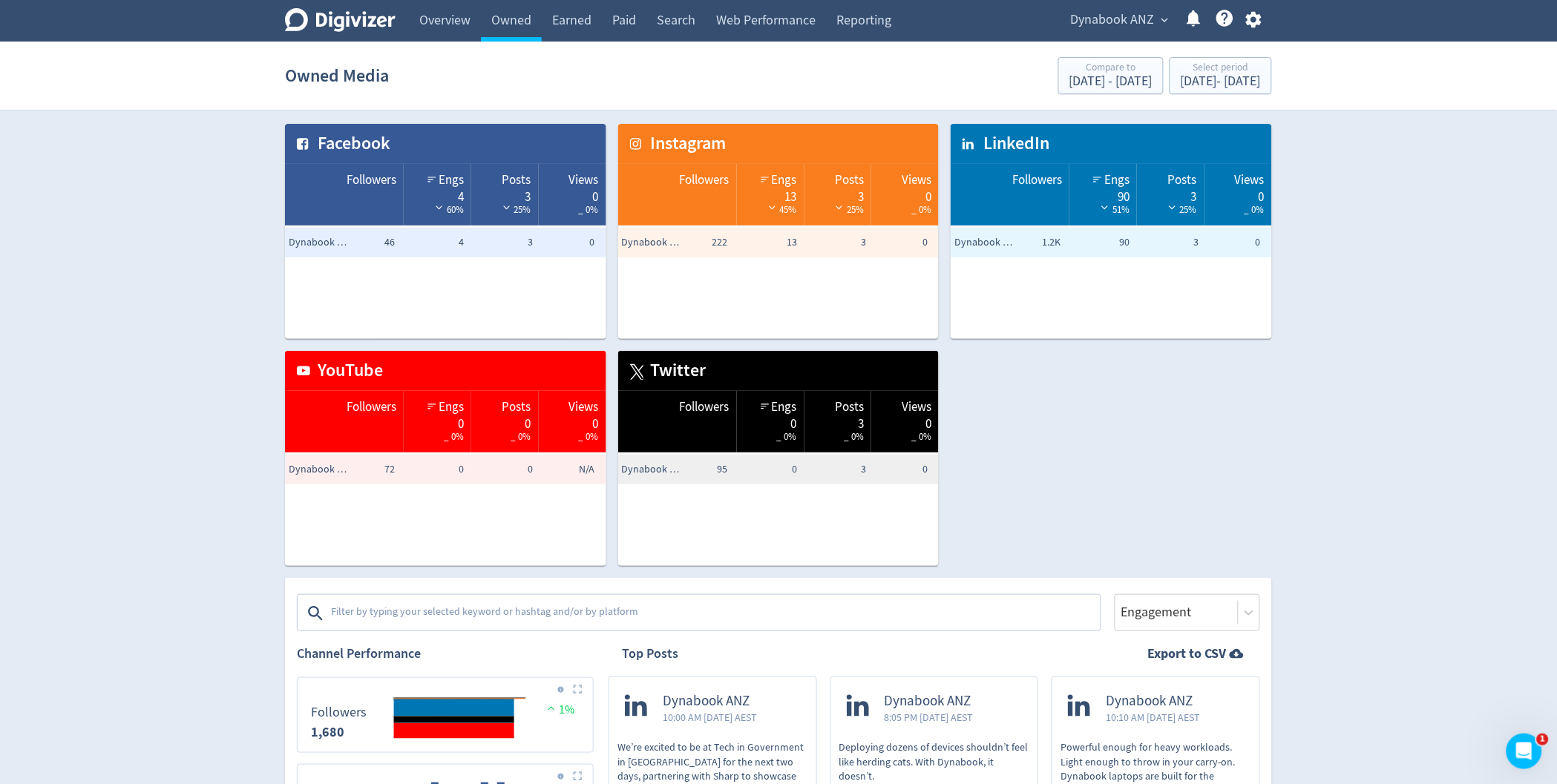
click at [389, 616] on textarea at bounding box center [714, 613] width 770 height 29
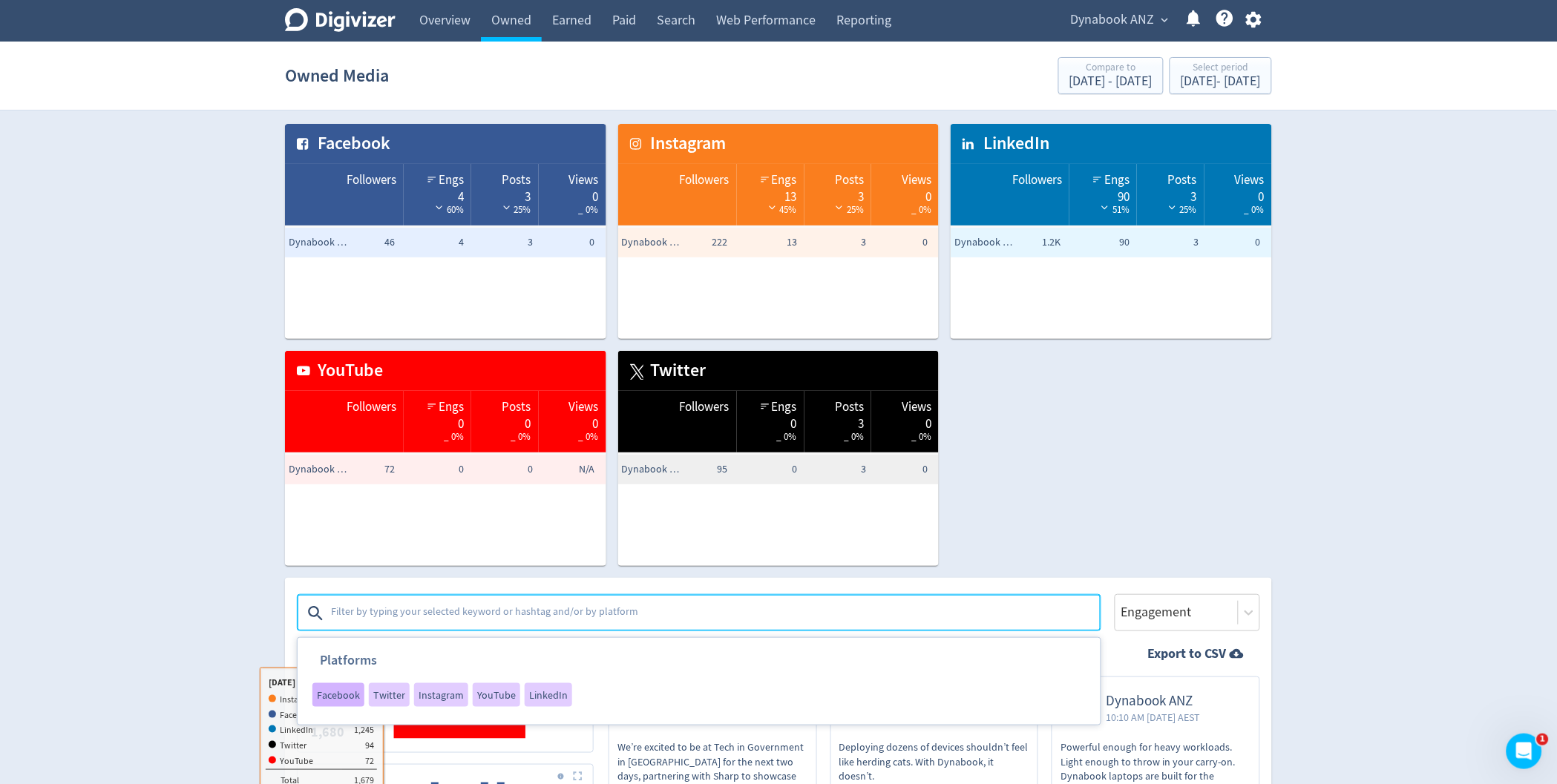
click at [337, 616] on div "Facebook" at bounding box center [338, 695] width 52 height 24
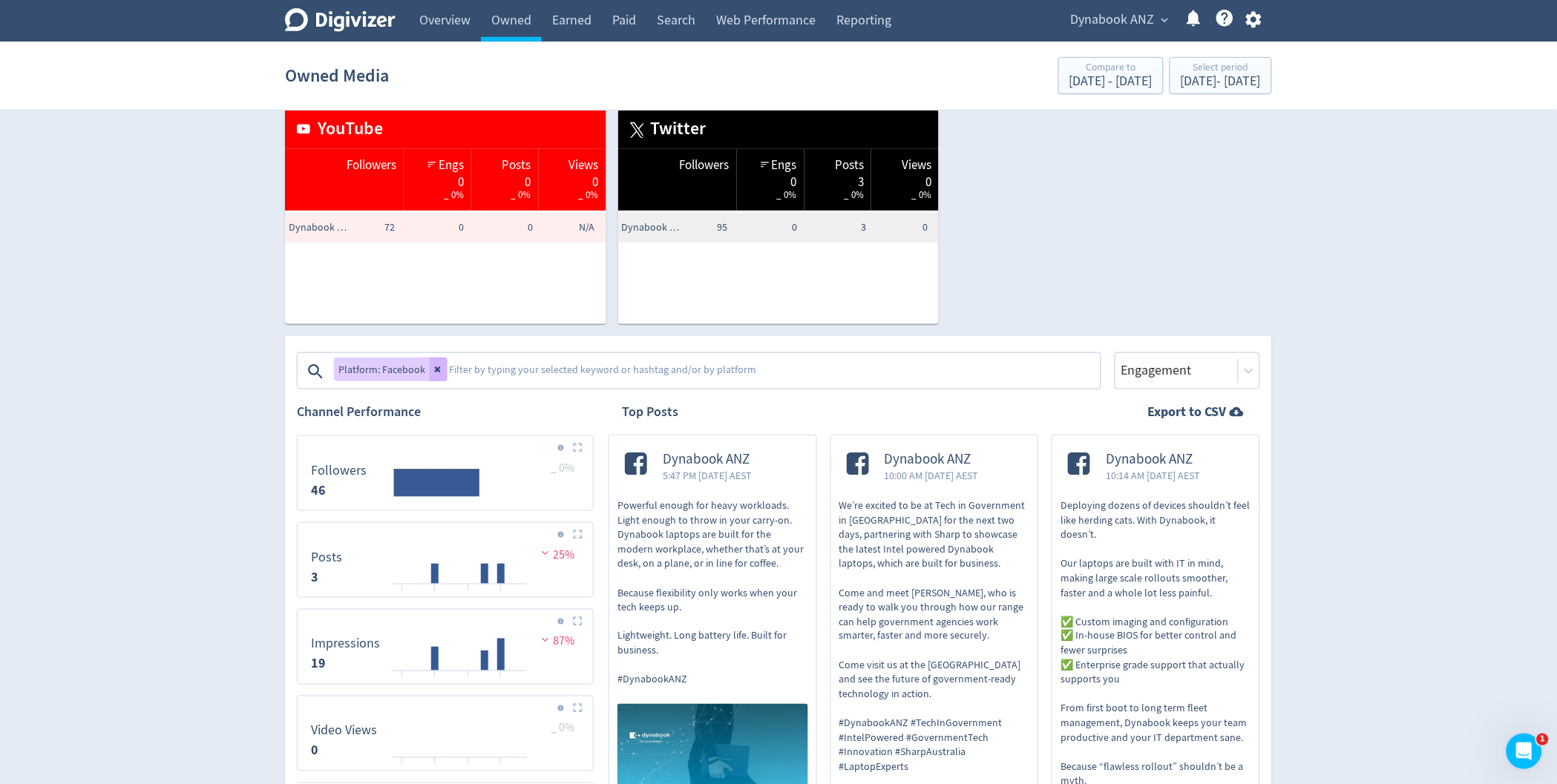
scroll to position [293, 0]
